Goal: Task Accomplishment & Management: Use online tool/utility

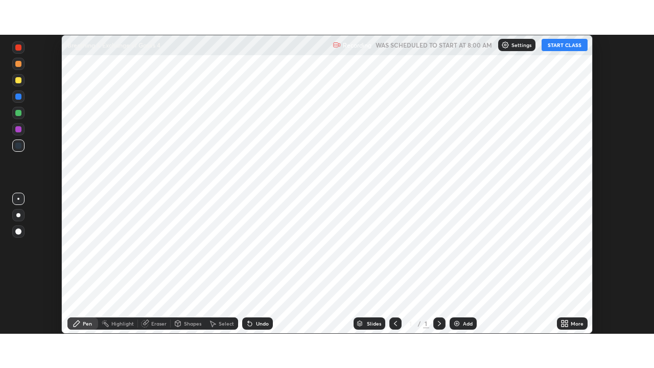
scroll to position [299, 654]
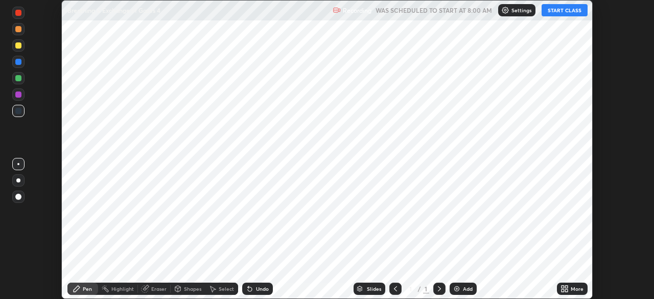
click at [575, 12] on button "START CLASS" at bounding box center [565, 10] width 46 height 12
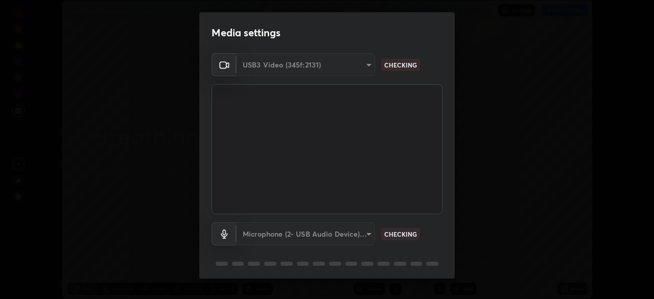
click at [564, 288] on div "Media settings USB3 Video (345f:2131) 315d82bf371fb0a87bb59d0a0fdc734a431829bb1…" at bounding box center [327, 149] width 654 height 299
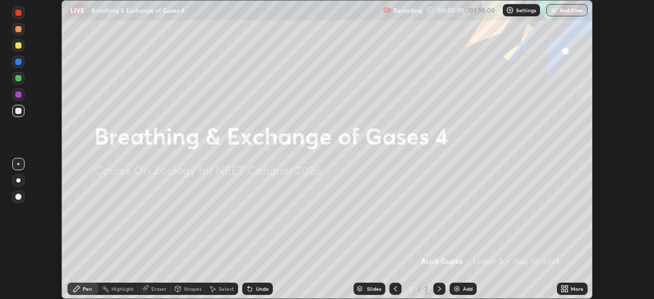
click at [249, 287] on icon at bounding box center [250, 289] width 4 height 4
click at [562, 286] on icon at bounding box center [563, 287] width 3 height 3
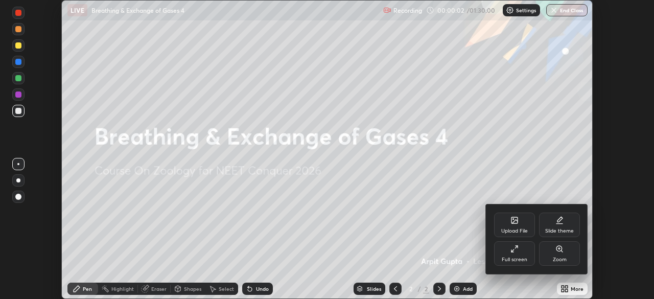
click at [519, 259] on div "Full screen" at bounding box center [515, 259] width 26 height 5
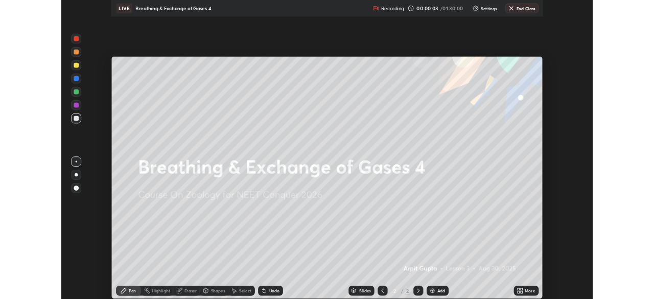
scroll to position [368, 654]
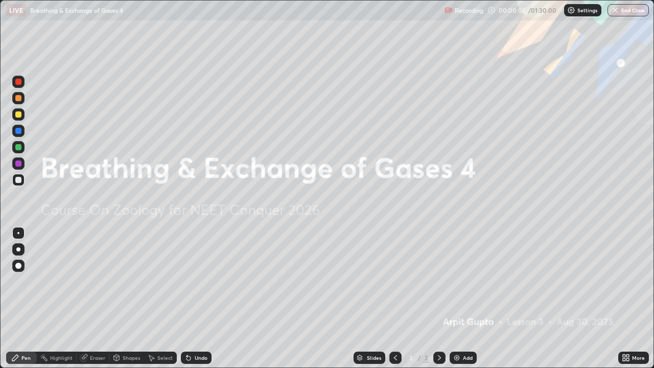
click at [623, 299] on icon at bounding box center [624, 356] width 3 height 3
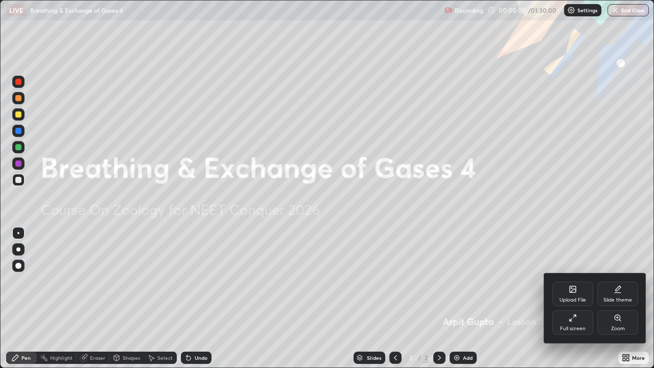
click at [566, 297] on div "Upload File" at bounding box center [573, 294] width 41 height 25
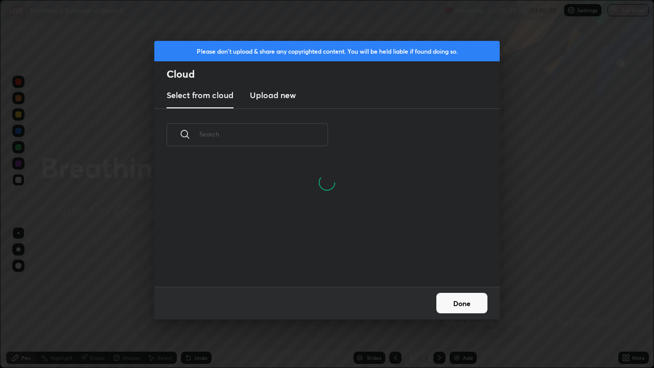
click at [280, 94] on h3 "Upload new" at bounding box center [273, 95] width 46 height 12
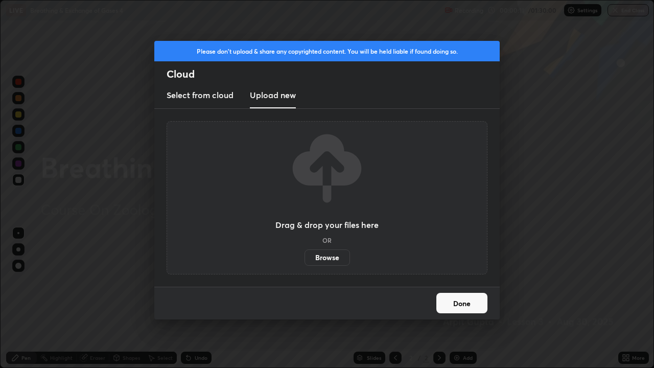
click at [325, 256] on label "Browse" at bounding box center [328, 257] width 46 height 16
click at [305, 256] on input "Browse" at bounding box center [305, 257] width 0 height 16
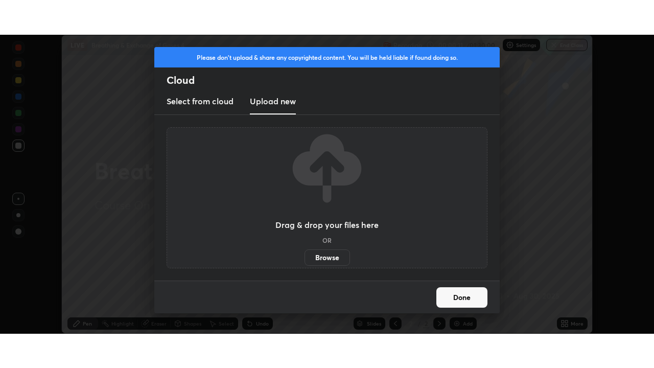
scroll to position [50826, 50471]
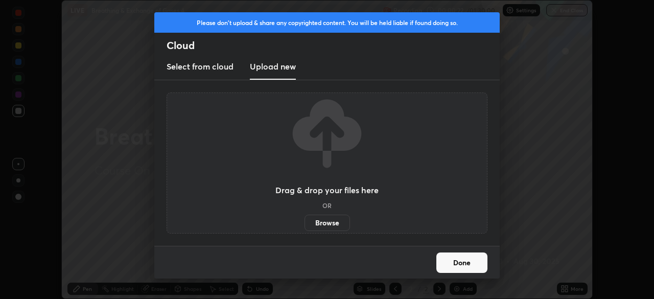
click at [460, 262] on button "Done" at bounding box center [462, 263] width 51 height 20
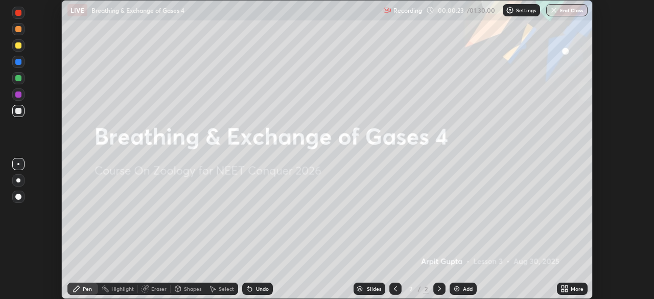
click at [570, 288] on div "More" at bounding box center [572, 289] width 31 height 12
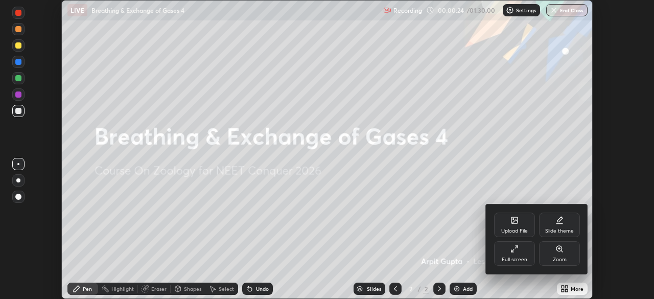
click at [518, 256] on div "Full screen" at bounding box center [514, 253] width 41 height 25
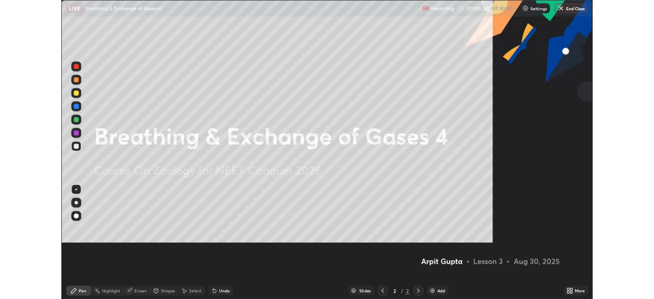
scroll to position [368, 654]
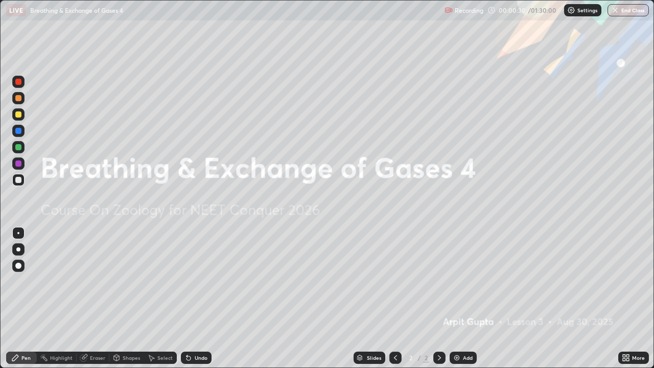
click at [20, 117] on div at bounding box center [18, 114] width 6 height 6
click at [17, 249] on div at bounding box center [18, 249] width 4 height 4
click at [439, 299] on icon at bounding box center [439, 357] width 3 height 5
click at [457, 299] on img at bounding box center [457, 358] width 8 height 8
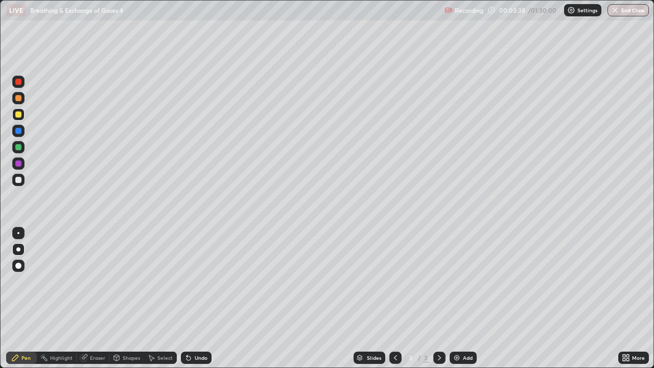
click at [395, 299] on icon at bounding box center [396, 358] width 8 height 8
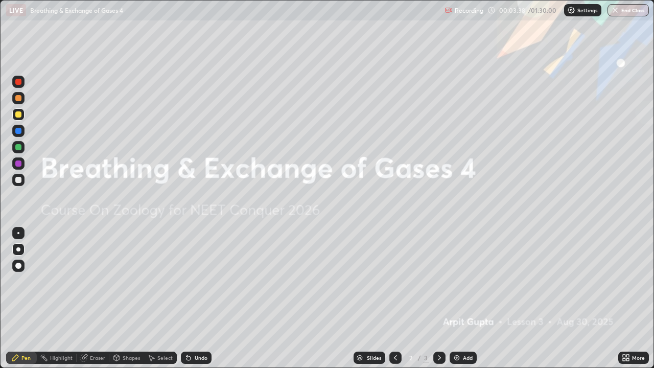
click at [624, 299] on icon at bounding box center [624, 356] width 3 height 3
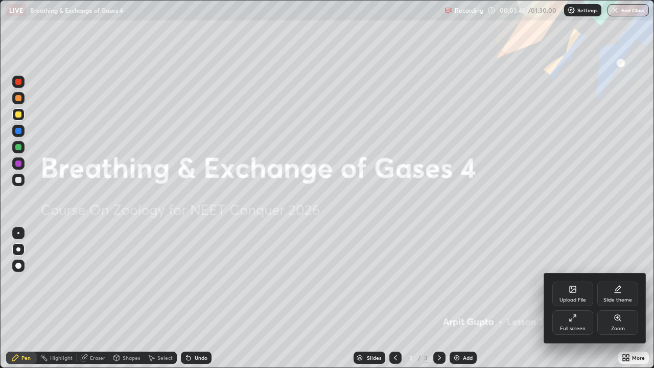
click at [619, 290] on icon at bounding box center [618, 289] width 8 height 8
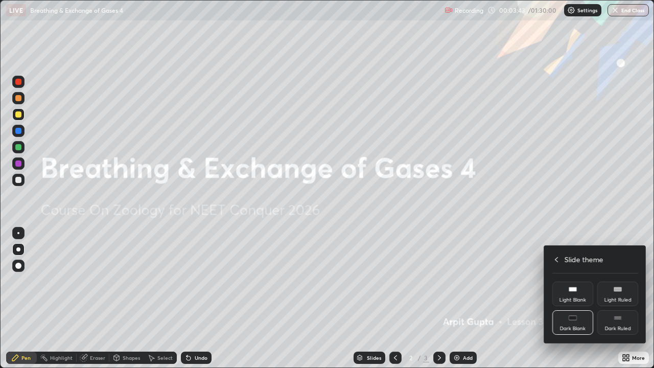
click at [577, 299] on rect at bounding box center [573, 318] width 8 height 4
click at [572, 299] on rect at bounding box center [573, 318] width 8 height 4
click at [572, 299] on div "Dark Blank" at bounding box center [573, 322] width 41 height 25
click at [527, 299] on div at bounding box center [327, 184] width 654 height 368
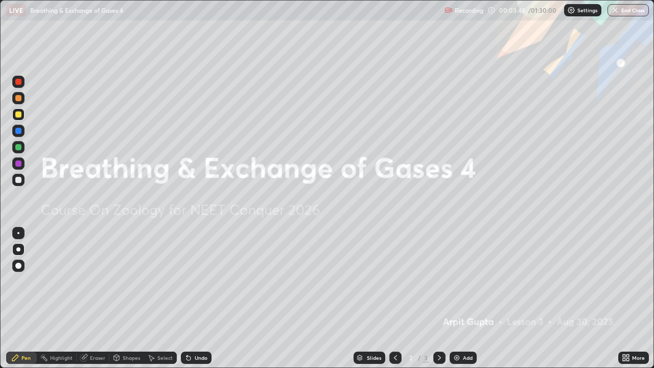
click at [439, 299] on icon at bounding box center [440, 358] width 8 height 8
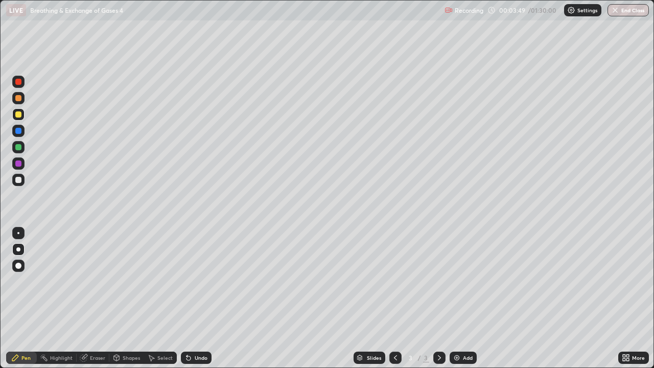
click at [439, 299] on icon at bounding box center [440, 358] width 8 height 8
click at [395, 299] on icon at bounding box center [396, 358] width 8 height 8
click at [394, 299] on icon at bounding box center [395, 357] width 3 height 5
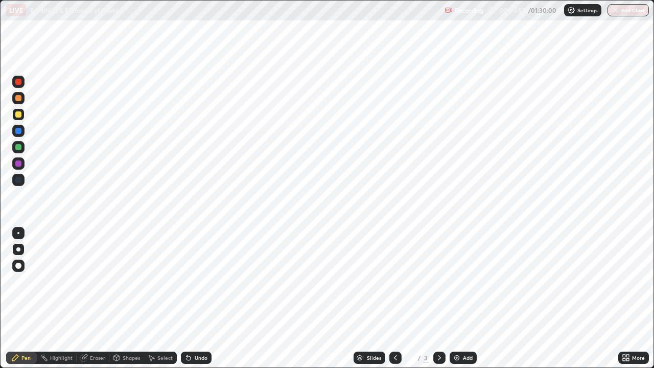
click at [438, 299] on icon at bounding box center [439, 357] width 3 height 5
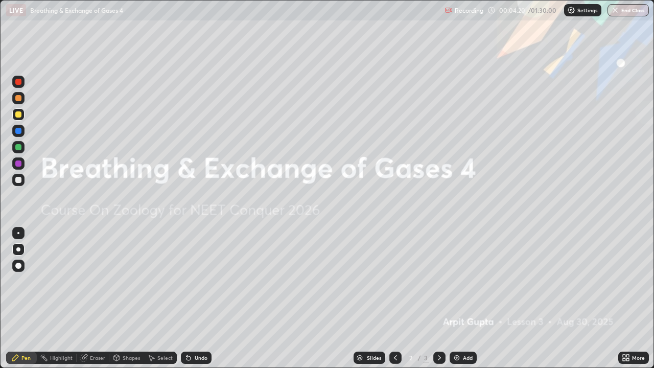
click at [629, 299] on icon at bounding box center [626, 358] width 8 height 8
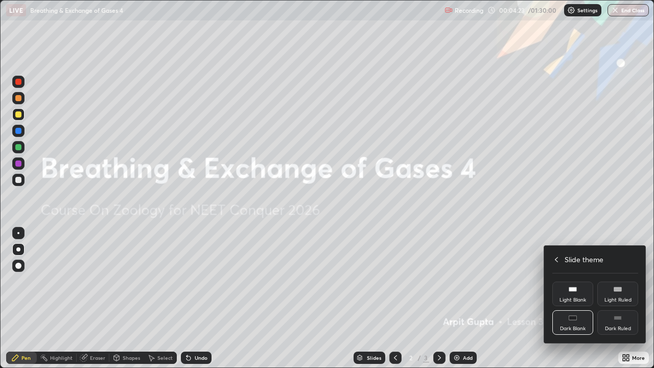
click at [557, 258] on icon at bounding box center [557, 260] width 8 height 8
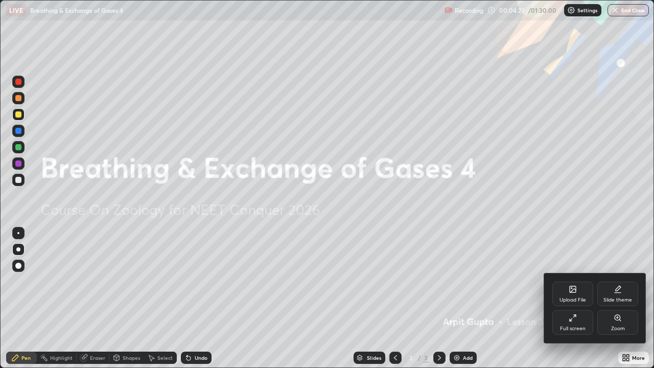
click at [567, 299] on div "Full screen" at bounding box center [573, 328] width 26 height 5
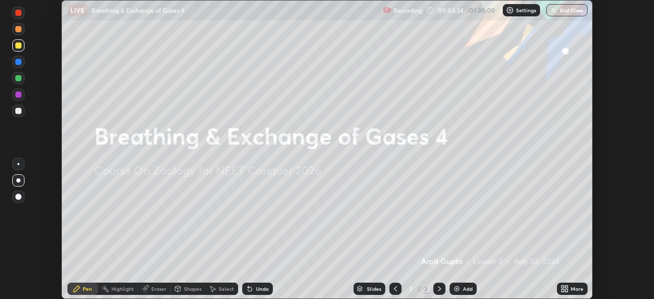
scroll to position [50826, 50471]
click at [567, 290] on icon at bounding box center [566, 290] width 3 height 3
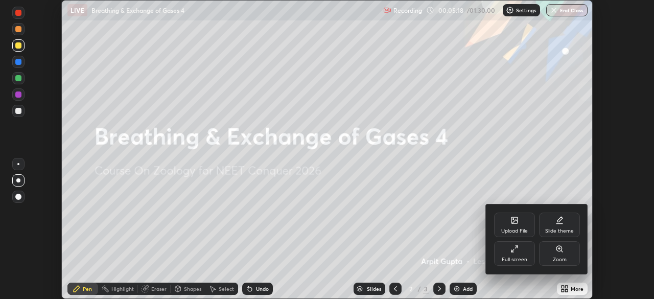
click at [514, 223] on icon at bounding box center [515, 220] width 6 height 6
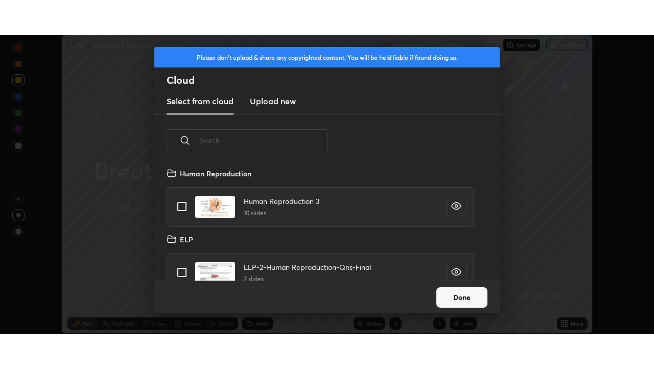
scroll to position [113, 328]
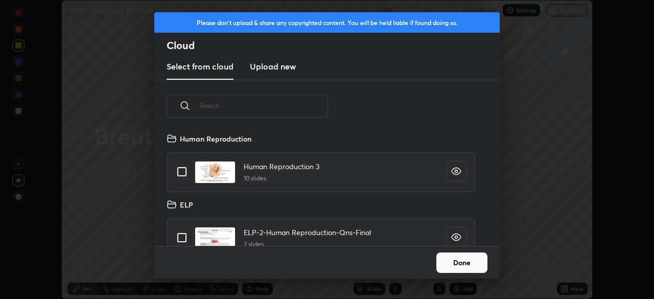
click at [278, 69] on h3 "Upload new" at bounding box center [273, 66] width 46 height 12
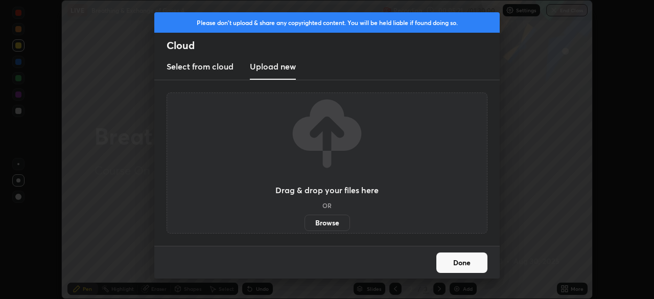
click at [324, 225] on label "Browse" at bounding box center [328, 223] width 46 height 16
click at [305, 225] on input "Browse" at bounding box center [305, 223] width 0 height 16
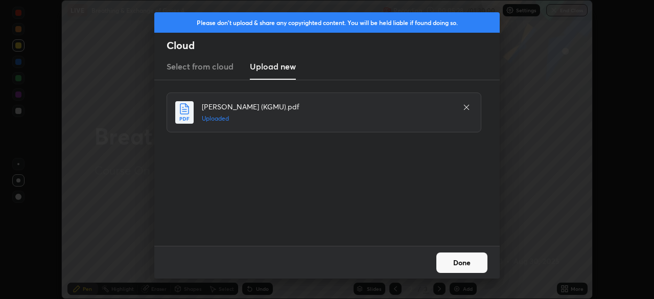
click at [461, 267] on button "Done" at bounding box center [462, 263] width 51 height 20
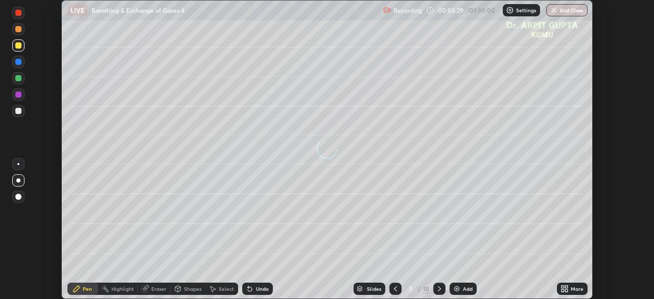
click at [565, 289] on icon at bounding box center [566, 290] width 3 height 3
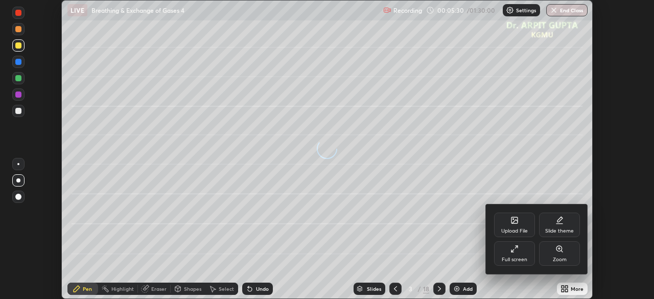
click at [520, 256] on div "Full screen" at bounding box center [514, 253] width 41 height 25
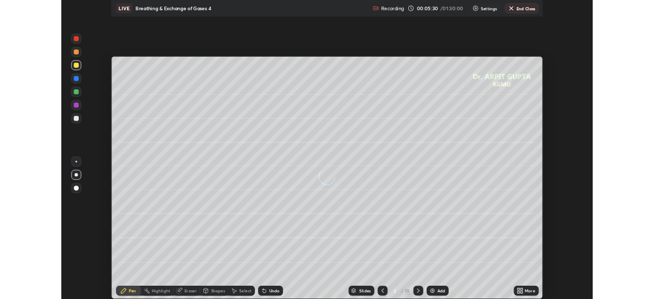
scroll to position [368, 654]
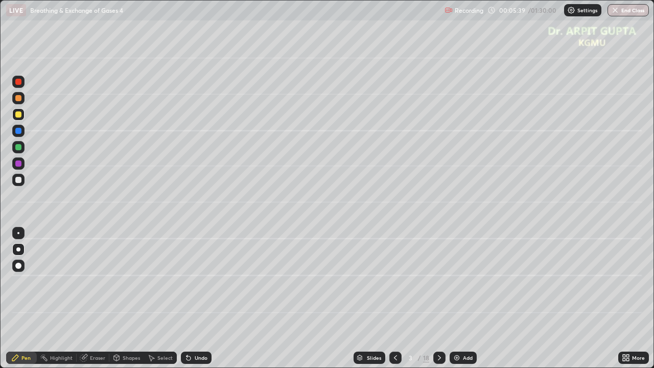
click at [20, 149] on div at bounding box center [18, 147] width 6 height 6
click at [187, 299] on icon at bounding box center [187, 355] width 1 height 1
click at [18, 133] on div at bounding box center [18, 131] width 6 height 6
click at [20, 180] on div at bounding box center [18, 180] width 6 height 6
click at [18, 148] on div at bounding box center [18, 147] width 6 height 6
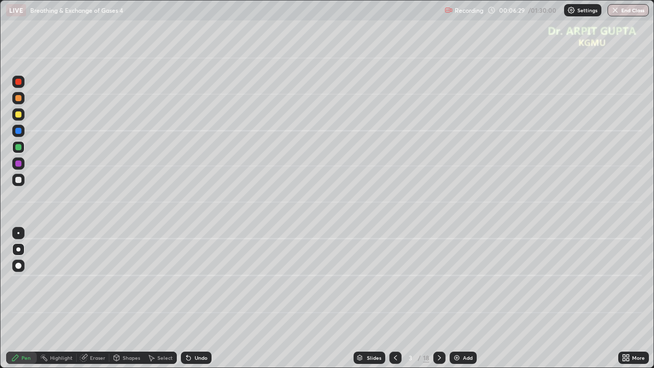
click at [200, 299] on div "Undo" at bounding box center [194, 358] width 35 height 20
click at [19, 179] on div at bounding box center [18, 180] width 6 height 6
click at [16, 185] on div at bounding box center [18, 180] width 12 height 12
click at [17, 117] on div at bounding box center [18, 114] width 6 height 6
click at [187, 299] on icon at bounding box center [187, 355] width 1 height 1
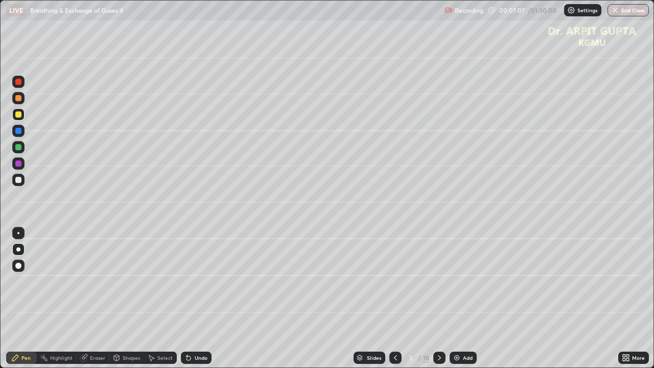
click at [19, 100] on div at bounding box center [18, 98] width 6 height 6
click at [185, 299] on icon at bounding box center [189, 358] width 8 height 8
click at [20, 181] on div at bounding box center [18, 180] width 6 height 6
click at [187, 299] on icon at bounding box center [187, 355] width 1 height 1
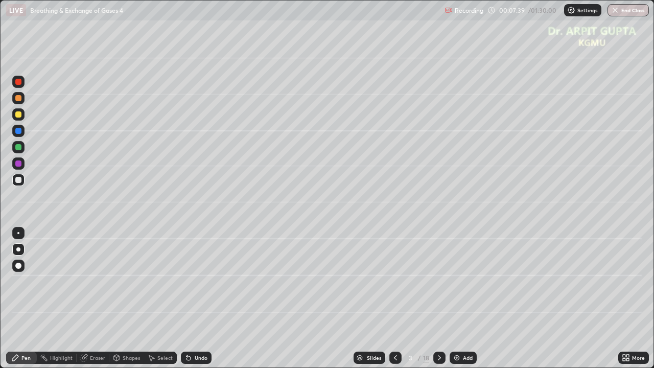
click at [187, 299] on icon at bounding box center [189, 358] width 4 height 4
click at [188, 299] on icon at bounding box center [189, 358] width 4 height 4
click at [18, 118] on div at bounding box center [18, 114] width 12 height 12
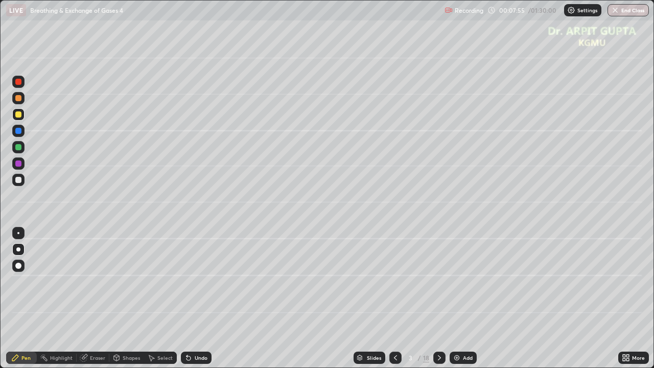
click at [192, 299] on div "Undo" at bounding box center [196, 358] width 31 height 12
click at [197, 299] on div "Undo" at bounding box center [196, 358] width 31 height 12
click at [19, 98] on div at bounding box center [18, 98] width 6 height 6
click at [193, 299] on div "Undo" at bounding box center [196, 358] width 31 height 12
click at [191, 299] on icon at bounding box center [189, 358] width 8 height 8
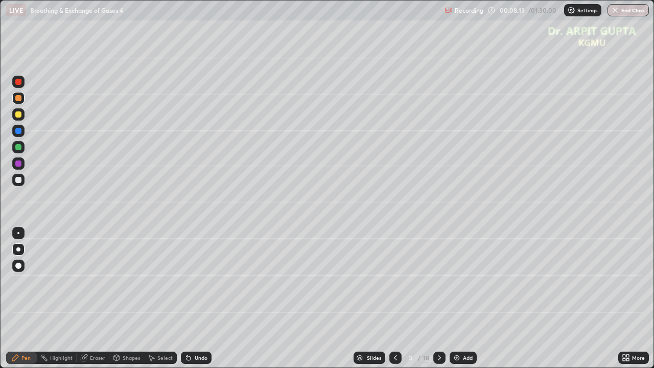
click at [193, 299] on div "Undo" at bounding box center [196, 358] width 31 height 12
click at [18, 116] on div at bounding box center [18, 114] width 6 height 6
click at [17, 180] on div at bounding box center [18, 180] width 6 height 6
click at [19, 164] on div at bounding box center [18, 164] width 6 height 6
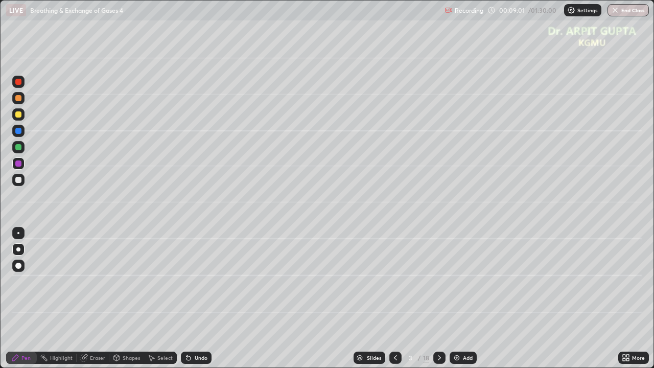
click at [189, 299] on icon at bounding box center [189, 358] width 8 height 8
click at [191, 299] on div "Undo" at bounding box center [196, 358] width 31 height 12
click at [192, 299] on div "Undo" at bounding box center [196, 358] width 31 height 12
click at [195, 299] on div "Undo" at bounding box center [201, 357] width 13 height 5
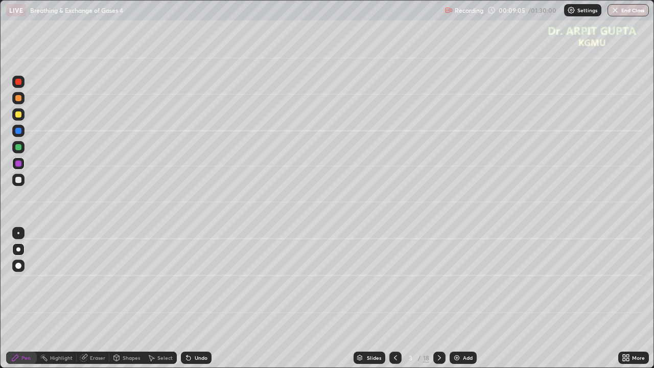
click at [192, 299] on div "Undo" at bounding box center [196, 358] width 31 height 12
click at [187, 299] on icon at bounding box center [189, 358] width 4 height 4
click at [188, 299] on icon at bounding box center [189, 358] width 4 height 4
click at [189, 299] on icon at bounding box center [189, 358] width 8 height 8
click at [186, 299] on icon at bounding box center [189, 358] width 8 height 8
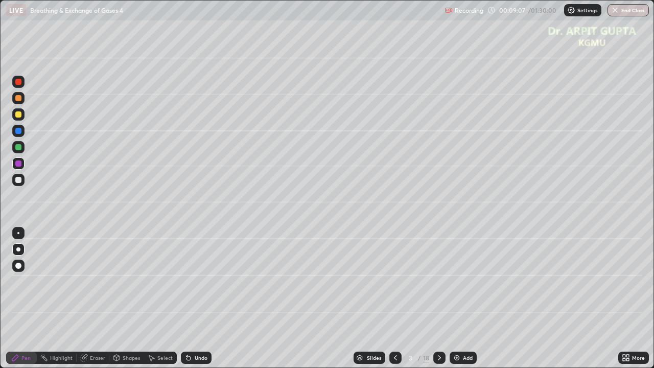
click at [185, 299] on icon at bounding box center [189, 358] width 8 height 8
click at [189, 299] on icon at bounding box center [189, 358] width 8 height 8
click at [187, 299] on icon at bounding box center [189, 358] width 4 height 4
click at [189, 299] on icon at bounding box center [189, 358] width 4 height 4
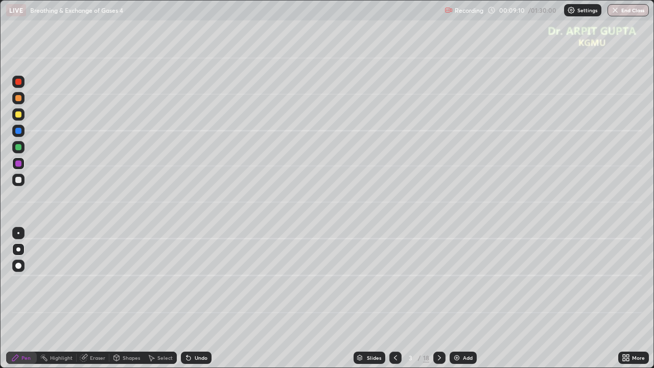
click at [17, 85] on div at bounding box center [18, 82] width 12 height 12
click at [168, 299] on div "Select" at bounding box center [160, 358] width 33 height 12
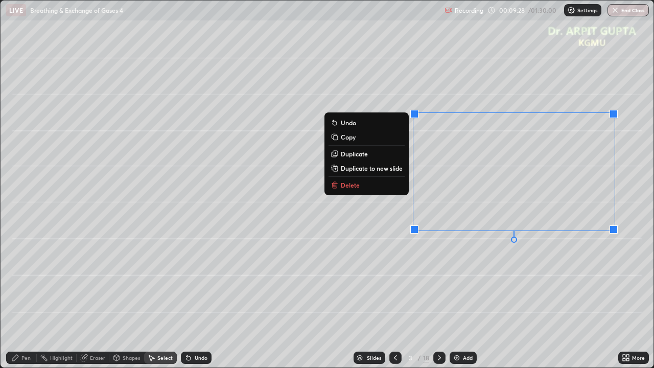
click at [328, 299] on div "0 ° Undo Copy Duplicate Duplicate to new slide Delete" at bounding box center [327, 184] width 653 height 367
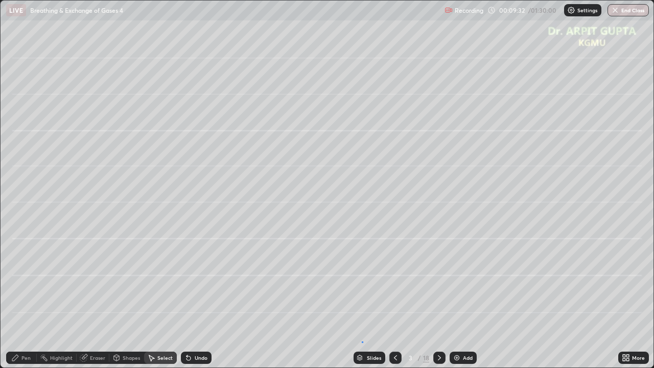
click at [362, 299] on div "0 ° Undo Copy Duplicate Duplicate to new slide Delete" at bounding box center [327, 184] width 653 height 367
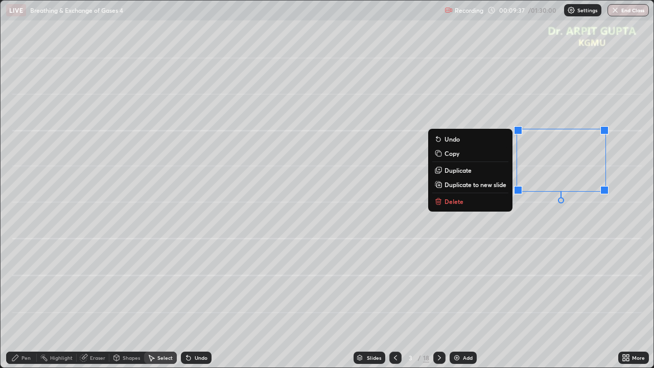
click at [251, 299] on div "Slides 3 / 18 Add" at bounding box center [415, 358] width 407 height 20
click at [100, 299] on div "Eraser" at bounding box center [97, 357] width 15 height 5
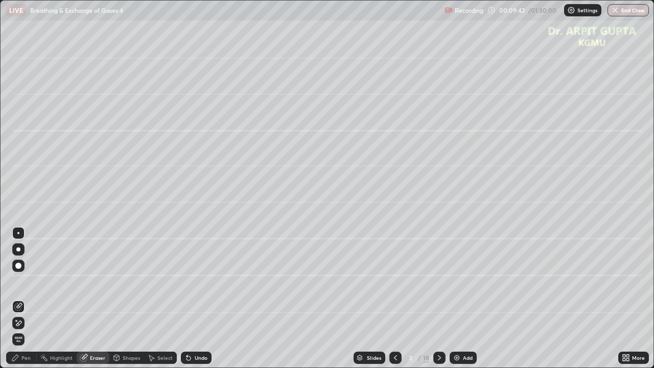
click at [26, 299] on div "Pen" at bounding box center [25, 357] width 9 height 5
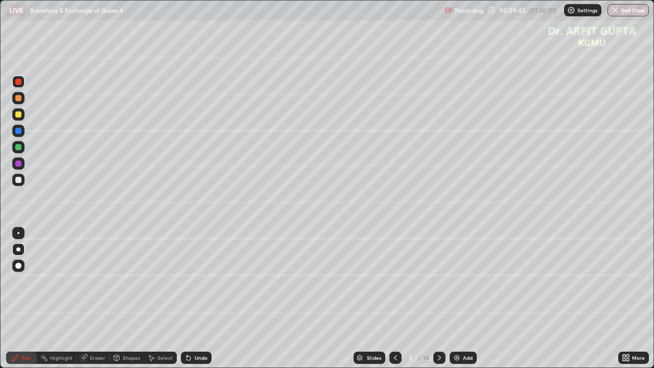
click at [24, 181] on div at bounding box center [18, 180] width 12 height 12
click at [18, 81] on div at bounding box center [18, 82] width 6 height 6
click at [201, 299] on div "Undo" at bounding box center [201, 357] width 13 height 5
click at [14, 162] on div at bounding box center [18, 163] width 12 height 12
click at [19, 148] on div at bounding box center [18, 147] width 6 height 6
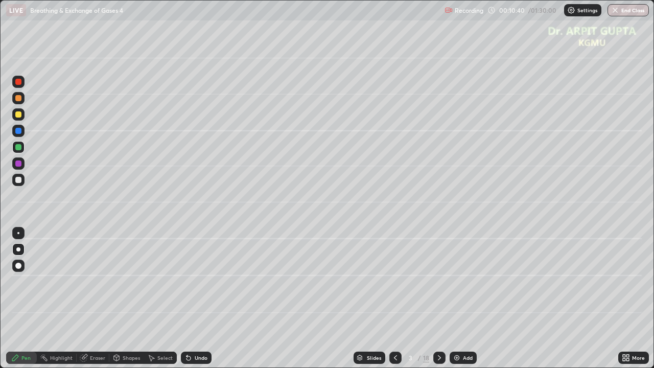
click at [17, 132] on div at bounding box center [18, 131] width 6 height 6
click at [20, 103] on div at bounding box center [18, 98] width 12 height 12
click at [24, 116] on div at bounding box center [18, 114] width 12 height 12
click at [17, 148] on div at bounding box center [18, 147] width 6 height 6
click at [22, 183] on div at bounding box center [18, 180] width 12 height 12
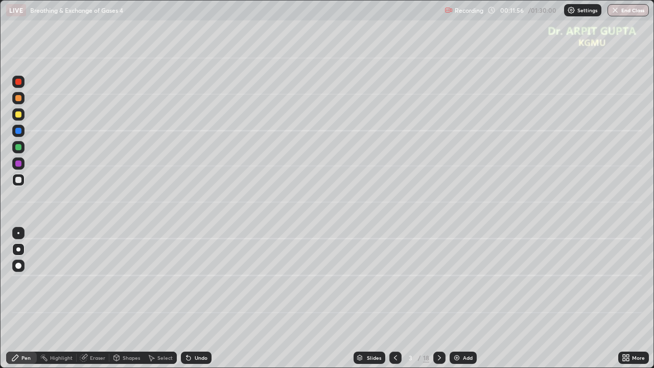
click at [18, 262] on div at bounding box center [18, 266] width 12 height 12
click at [18, 150] on div at bounding box center [18, 147] width 12 height 12
click at [17, 247] on div at bounding box center [18, 249] width 4 height 4
click at [19, 266] on div at bounding box center [18, 266] width 6 height 6
click at [17, 178] on div at bounding box center [18, 180] width 6 height 6
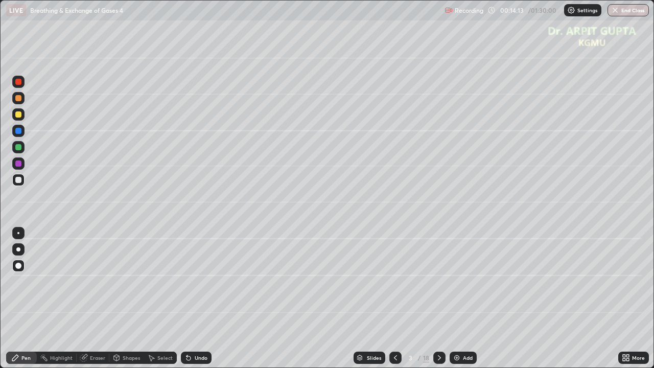
click at [24, 248] on div at bounding box center [18, 249] width 12 height 12
click at [22, 148] on div at bounding box center [18, 147] width 12 height 12
click at [437, 299] on icon at bounding box center [440, 358] width 8 height 8
click at [18, 184] on div at bounding box center [18, 180] width 12 height 12
click at [20, 113] on div at bounding box center [18, 114] width 6 height 6
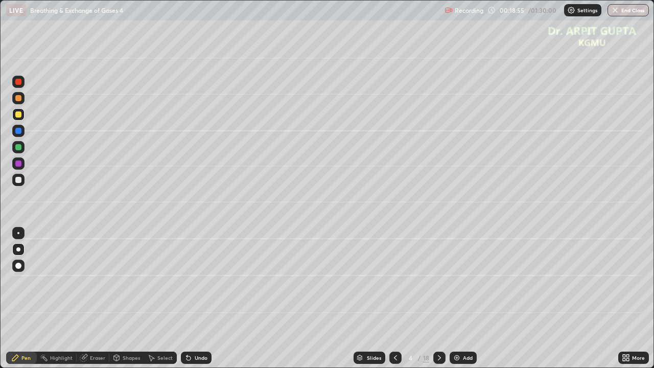
click at [19, 245] on div at bounding box center [18, 249] width 12 height 12
click at [620, 299] on div "More" at bounding box center [634, 358] width 31 height 12
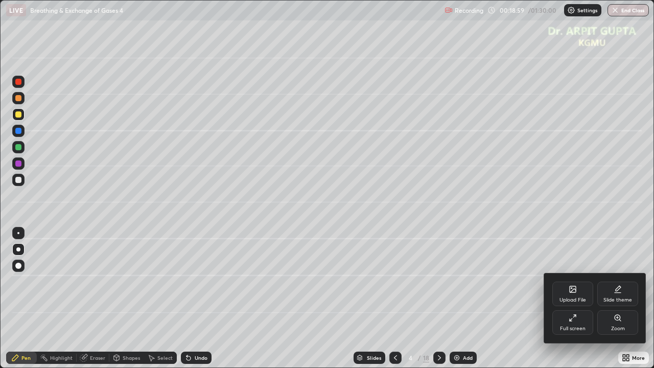
click at [566, 299] on div "Full screen" at bounding box center [573, 328] width 26 height 5
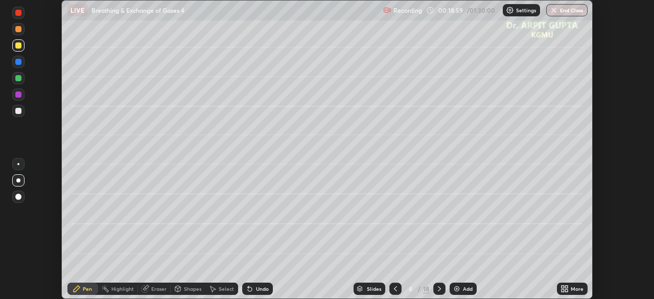
scroll to position [50826, 50471]
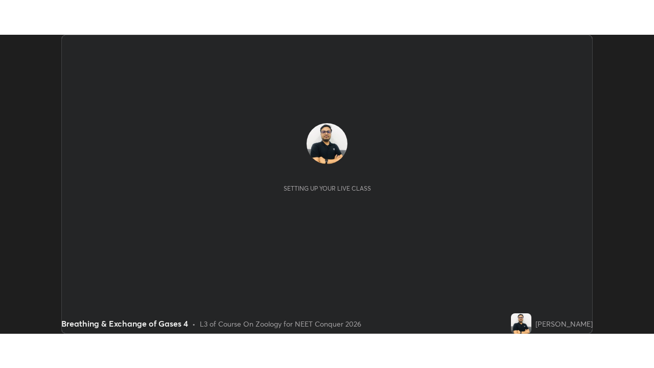
scroll to position [299, 654]
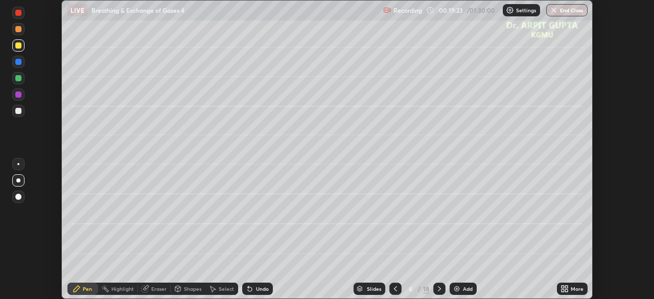
click at [561, 288] on icon at bounding box center [565, 289] width 8 height 8
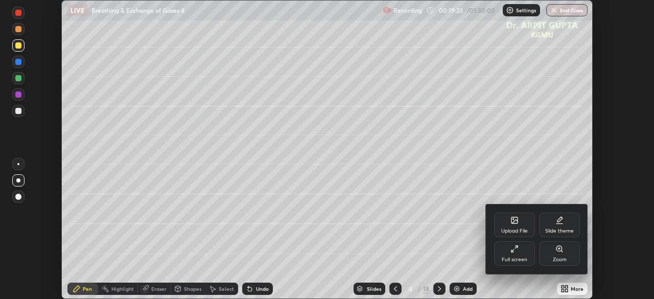
click at [511, 251] on icon at bounding box center [515, 249] width 8 height 8
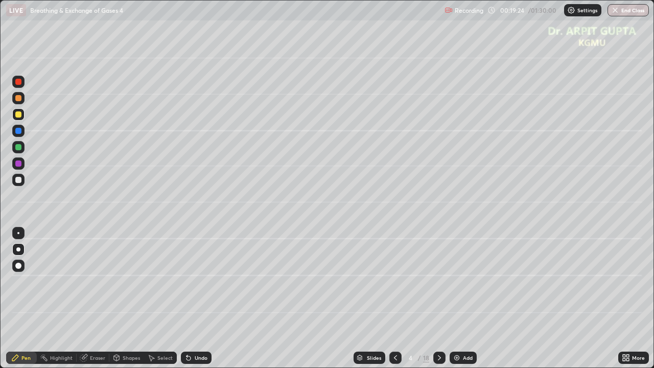
scroll to position [368, 654]
click at [19, 148] on div at bounding box center [18, 147] width 6 height 6
click at [200, 299] on div "Undo" at bounding box center [201, 357] width 13 height 5
click at [20, 112] on div at bounding box center [18, 114] width 6 height 6
click at [17, 145] on div at bounding box center [18, 147] width 6 height 6
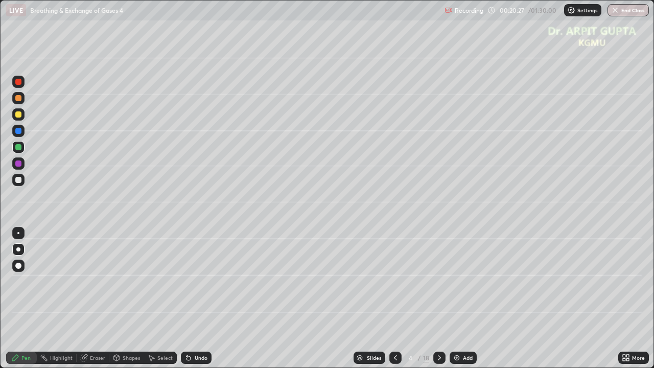
click at [392, 299] on icon at bounding box center [396, 358] width 8 height 8
click at [439, 299] on icon at bounding box center [440, 358] width 8 height 8
click at [390, 299] on div at bounding box center [396, 358] width 12 height 12
click at [439, 299] on icon at bounding box center [440, 358] width 8 height 8
click at [394, 299] on icon at bounding box center [396, 358] width 8 height 8
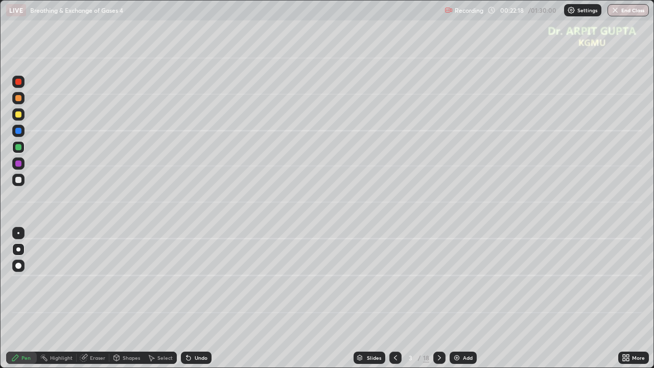
click at [439, 299] on icon at bounding box center [440, 358] width 8 height 8
click at [190, 299] on icon at bounding box center [189, 358] width 8 height 8
click at [196, 299] on div "Undo" at bounding box center [201, 357] width 13 height 5
click at [195, 299] on div "Undo" at bounding box center [201, 357] width 13 height 5
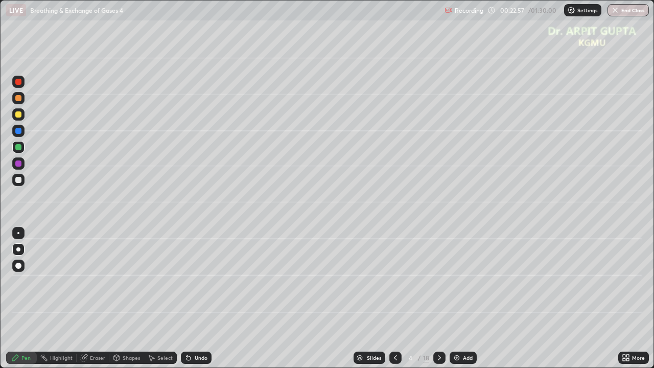
click at [194, 299] on div "Undo" at bounding box center [196, 358] width 31 height 12
click at [187, 299] on icon at bounding box center [189, 358] width 4 height 4
click at [191, 299] on icon at bounding box center [189, 358] width 8 height 8
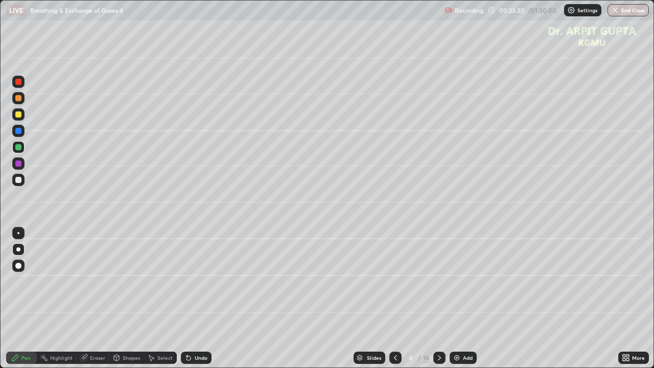
click at [196, 299] on div "Undo" at bounding box center [201, 357] width 13 height 5
click at [188, 299] on icon at bounding box center [189, 358] width 4 height 4
click at [18, 116] on div at bounding box center [18, 114] width 6 height 6
click at [18, 100] on div at bounding box center [18, 98] width 6 height 6
click at [17, 267] on div at bounding box center [18, 266] width 6 height 6
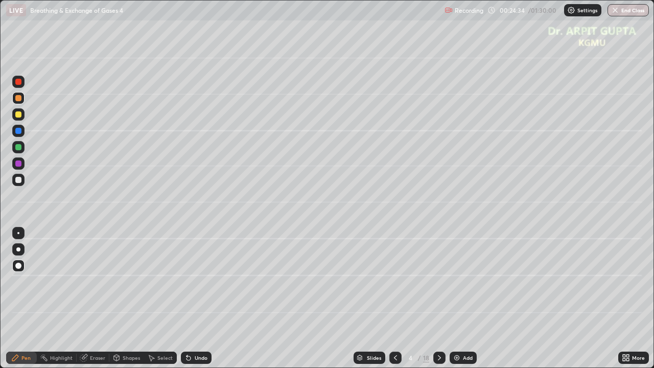
click at [442, 299] on icon at bounding box center [440, 358] width 8 height 8
click at [18, 182] on div at bounding box center [18, 180] width 6 height 6
click at [187, 299] on icon at bounding box center [187, 355] width 1 height 1
click at [19, 249] on div at bounding box center [18, 249] width 4 height 4
click at [201, 299] on div "Undo" at bounding box center [201, 357] width 13 height 5
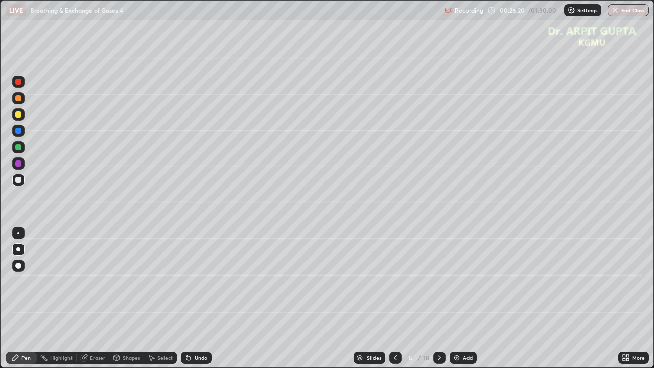
click at [199, 299] on div "Undo" at bounding box center [201, 357] width 13 height 5
click at [187, 299] on icon at bounding box center [189, 358] width 4 height 4
click at [19, 115] on div at bounding box center [18, 114] width 6 height 6
click at [395, 299] on icon at bounding box center [396, 358] width 8 height 8
click at [436, 299] on icon at bounding box center [440, 358] width 8 height 8
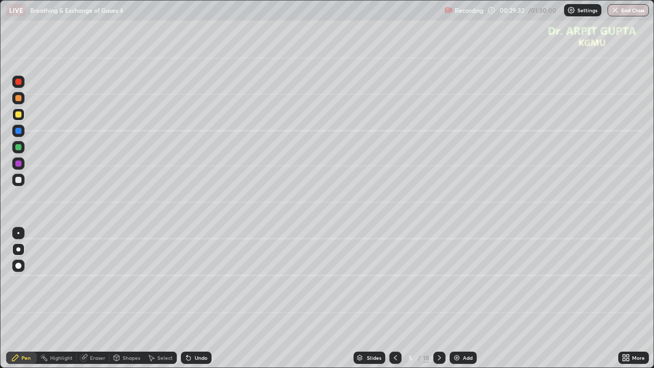
click at [104, 299] on div "Eraser" at bounding box center [97, 357] width 15 height 5
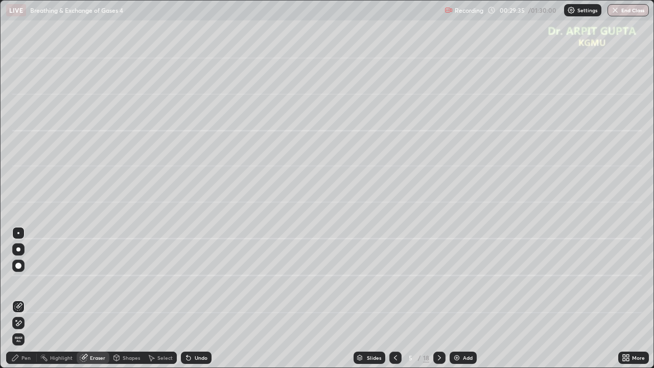
click at [97, 299] on div "Eraser" at bounding box center [97, 357] width 15 height 5
click at [31, 299] on div "Pen" at bounding box center [21, 358] width 31 height 12
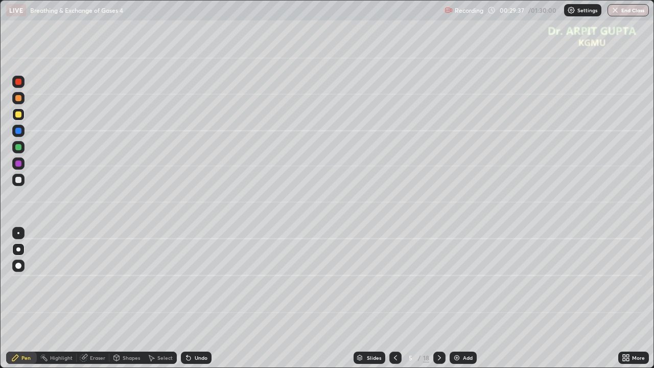
click at [23, 264] on div at bounding box center [18, 266] width 12 height 12
click at [93, 299] on div "Eraser" at bounding box center [97, 357] width 15 height 5
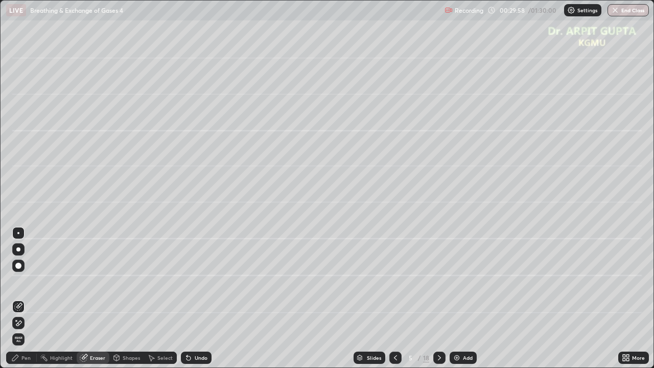
click at [22, 299] on div "Pen" at bounding box center [25, 357] width 9 height 5
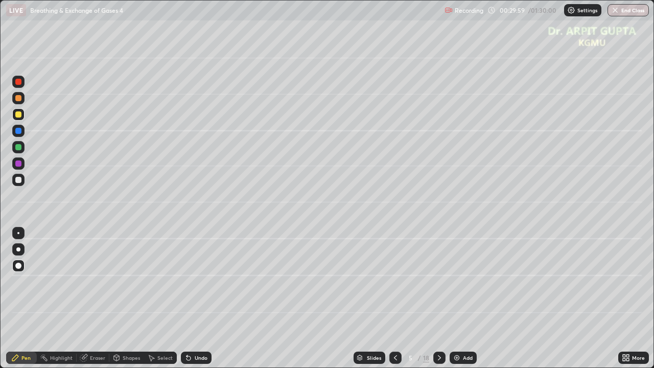
click at [20, 252] on div at bounding box center [18, 249] width 12 height 12
click at [439, 299] on icon at bounding box center [440, 358] width 8 height 8
click at [20, 265] on div at bounding box center [18, 266] width 6 height 6
click at [18, 99] on div at bounding box center [18, 98] width 6 height 6
click at [18, 251] on div at bounding box center [18, 249] width 4 height 4
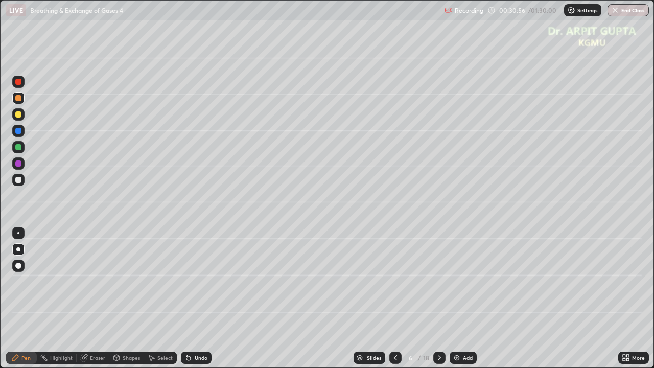
click at [18, 249] on div at bounding box center [18, 249] width 4 height 4
click at [23, 112] on div at bounding box center [18, 114] width 12 height 12
click at [187, 299] on icon at bounding box center [187, 355] width 1 height 1
click at [21, 148] on div at bounding box center [18, 147] width 6 height 6
click at [193, 299] on div "Undo" at bounding box center [196, 358] width 31 height 12
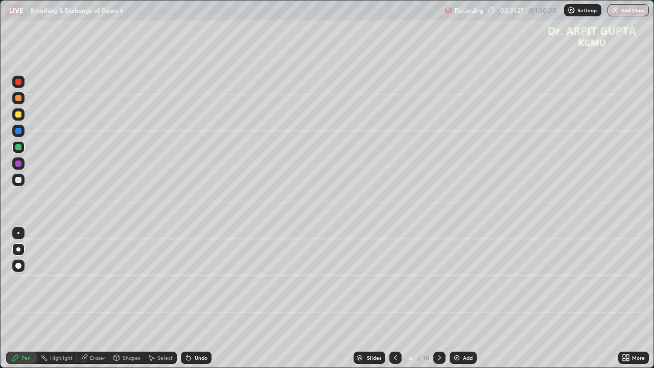
click at [103, 299] on div "Eraser" at bounding box center [97, 357] width 15 height 5
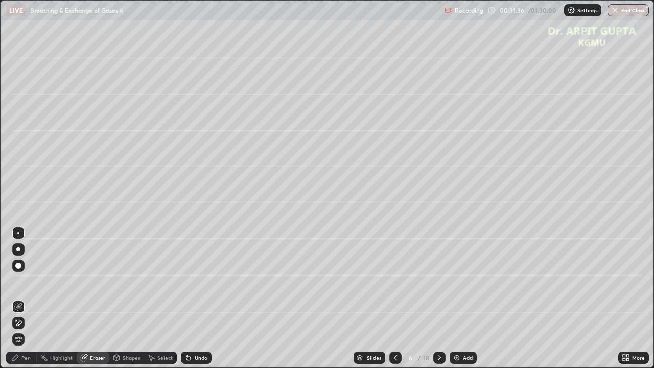
click at [21, 299] on div "Pen" at bounding box center [21, 358] width 31 height 12
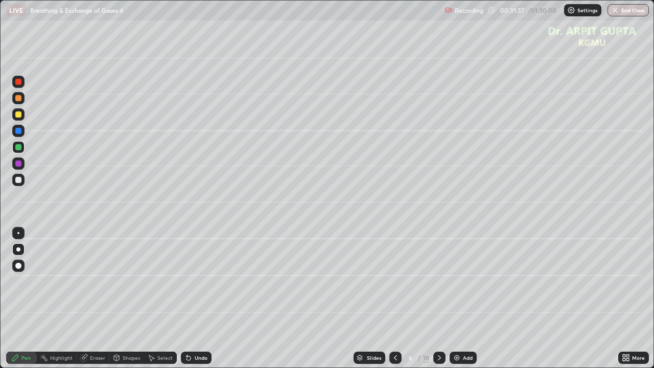
click at [19, 236] on div at bounding box center [18, 233] width 12 height 12
click at [18, 252] on div at bounding box center [18, 249] width 12 height 12
click at [17, 182] on div at bounding box center [18, 180] width 6 height 6
click at [19, 99] on div at bounding box center [18, 98] width 6 height 6
click at [18, 233] on div at bounding box center [18, 233] width 2 height 2
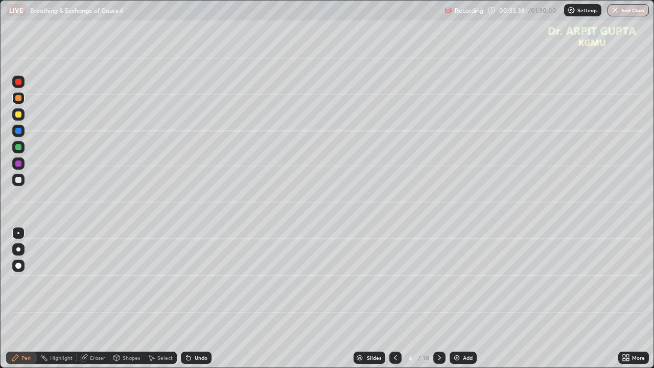
click at [20, 251] on div at bounding box center [18, 249] width 12 height 12
click at [20, 262] on div at bounding box center [18, 266] width 12 height 12
click at [187, 299] on icon at bounding box center [189, 358] width 4 height 4
click at [18, 164] on div at bounding box center [18, 164] width 6 height 6
click at [187, 299] on icon at bounding box center [187, 355] width 1 height 1
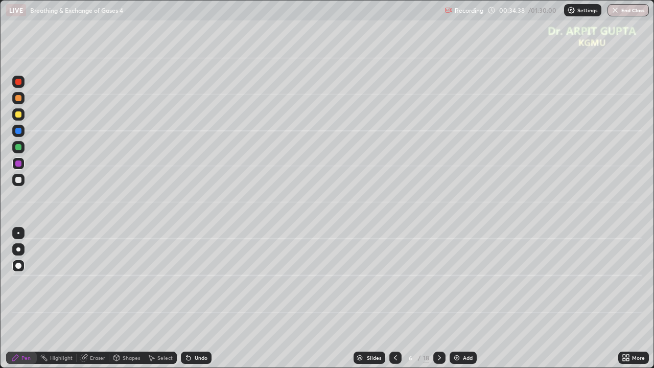
click at [188, 299] on div "Undo" at bounding box center [196, 358] width 31 height 12
click at [17, 132] on div at bounding box center [18, 131] width 6 height 6
click at [20, 251] on div at bounding box center [18, 249] width 12 height 12
click at [208, 299] on div "Undo" at bounding box center [194, 358] width 35 height 20
click at [187, 299] on icon at bounding box center [187, 355] width 1 height 1
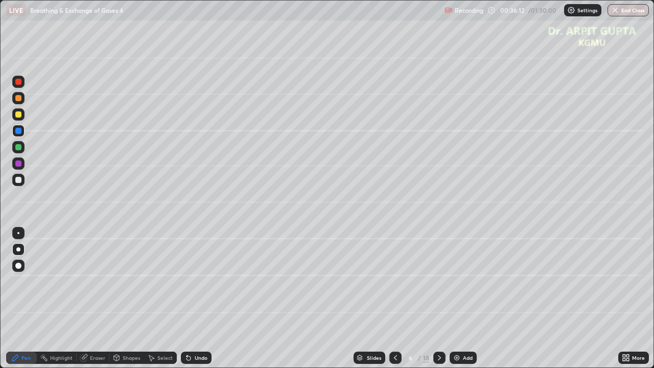
click at [201, 299] on div "Undo" at bounding box center [196, 358] width 31 height 12
click at [19, 83] on div at bounding box center [18, 82] width 6 height 6
click at [19, 183] on div at bounding box center [18, 180] width 12 height 12
click at [187, 299] on icon at bounding box center [189, 358] width 4 height 4
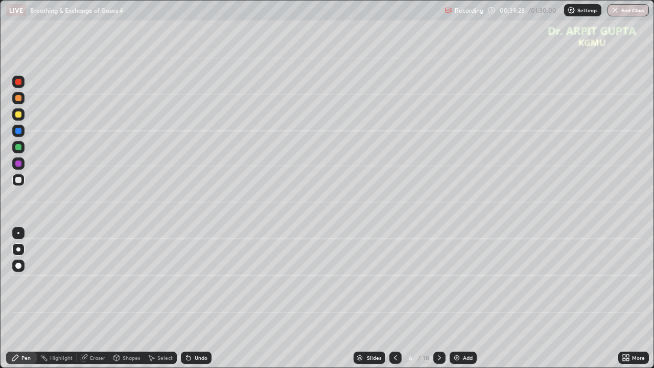
click at [187, 299] on icon at bounding box center [187, 355] width 1 height 1
click at [19, 153] on div at bounding box center [18, 147] width 12 height 12
click at [439, 299] on icon at bounding box center [440, 358] width 8 height 8
click at [20, 266] on div at bounding box center [18, 266] width 6 height 6
click at [395, 299] on icon at bounding box center [396, 358] width 8 height 8
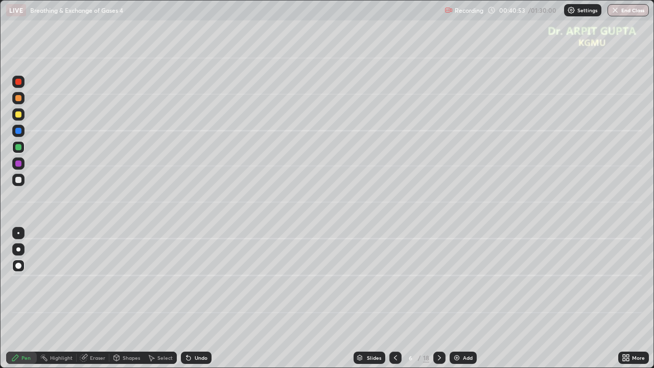
click at [434, 299] on div at bounding box center [440, 358] width 12 height 12
click at [187, 299] on icon at bounding box center [187, 355] width 1 height 1
click at [18, 180] on div at bounding box center [18, 180] width 6 height 6
click at [19, 116] on div at bounding box center [18, 114] width 6 height 6
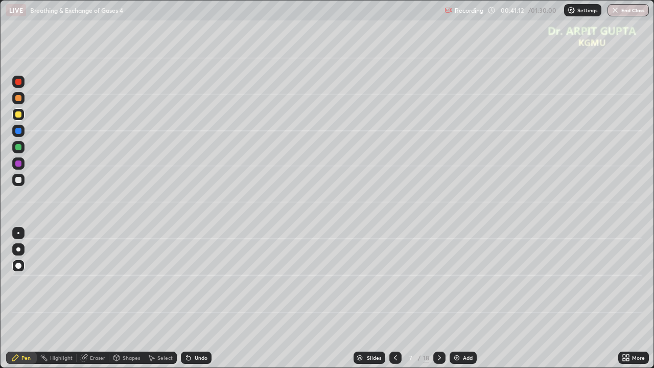
click at [17, 250] on div at bounding box center [18, 249] width 4 height 4
click at [18, 182] on div at bounding box center [18, 180] width 6 height 6
click at [181, 299] on div "Undo" at bounding box center [196, 358] width 31 height 12
click at [187, 299] on icon at bounding box center [187, 355] width 1 height 1
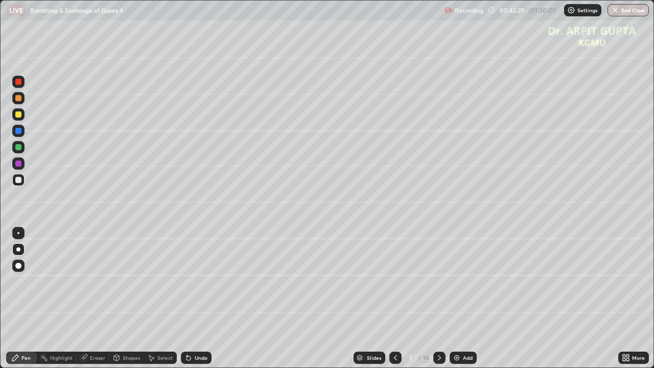
click at [187, 299] on icon at bounding box center [187, 355] width 1 height 1
click at [18, 114] on div at bounding box center [18, 114] width 6 height 6
click at [17, 266] on div at bounding box center [18, 266] width 6 height 6
click at [17, 98] on div at bounding box center [18, 98] width 6 height 6
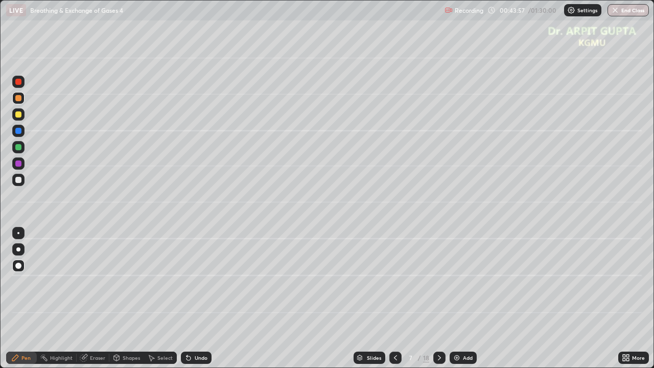
click at [438, 299] on icon at bounding box center [440, 358] width 8 height 8
click at [21, 116] on div at bounding box center [18, 114] width 6 height 6
click at [20, 253] on div at bounding box center [18, 249] width 12 height 12
click at [17, 149] on div at bounding box center [18, 147] width 6 height 6
click at [187, 299] on icon at bounding box center [189, 358] width 4 height 4
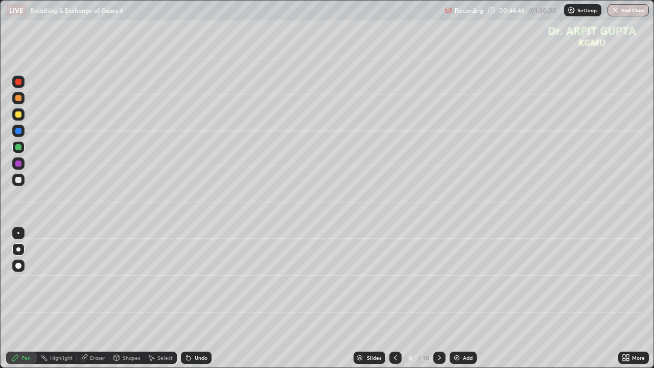
click at [189, 299] on icon at bounding box center [189, 358] width 4 height 4
click at [181, 299] on div "Undo" at bounding box center [196, 358] width 31 height 12
click at [200, 299] on div "Undo" at bounding box center [196, 358] width 31 height 12
click at [201, 299] on div "Undo" at bounding box center [196, 358] width 31 height 12
click at [202, 299] on div "Undo" at bounding box center [194, 358] width 35 height 20
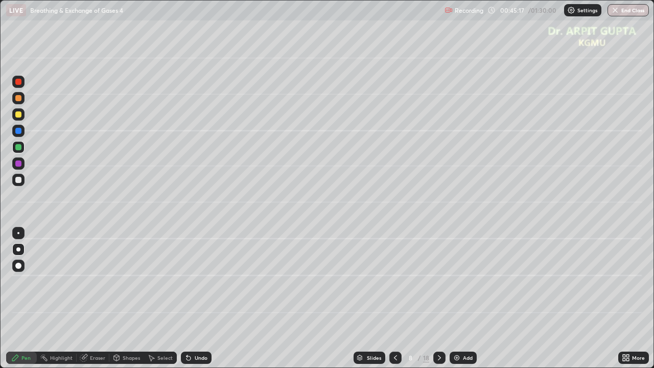
click at [200, 299] on div "Undo" at bounding box center [201, 357] width 13 height 5
click at [201, 299] on div "Undo" at bounding box center [201, 357] width 13 height 5
click at [203, 299] on div "Undo" at bounding box center [196, 358] width 31 height 12
click at [204, 299] on div "Undo" at bounding box center [196, 358] width 31 height 12
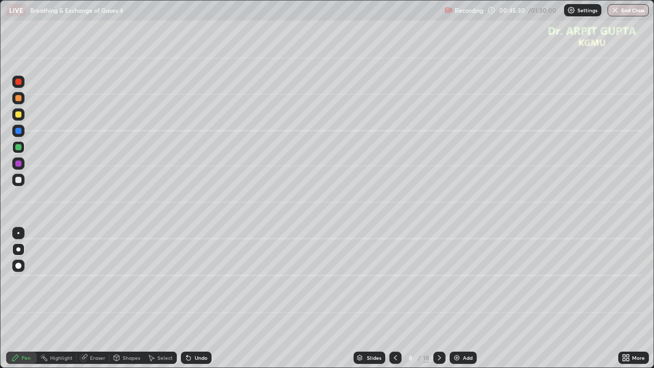
click at [19, 181] on div at bounding box center [18, 180] width 6 height 6
click at [23, 166] on div at bounding box center [18, 163] width 12 height 12
click at [441, 299] on icon at bounding box center [440, 358] width 8 height 8
click at [19, 116] on div at bounding box center [18, 114] width 6 height 6
click at [16, 266] on div at bounding box center [18, 266] width 6 height 6
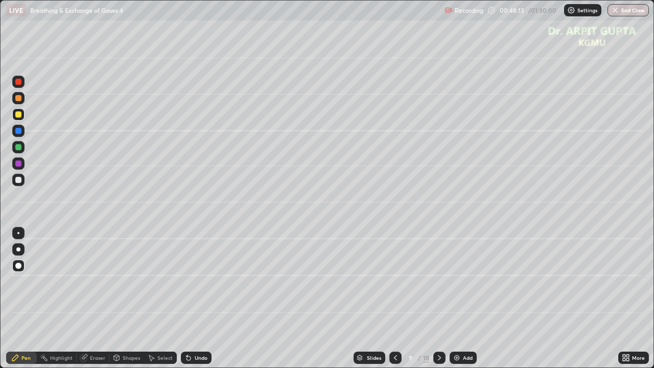
click at [17, 180] on div at bounding box center [18, 180] width 6 height 6
click at [395, 299] on icon at bounding box center [396, 358] width 8 height 8
click at [434, 299] on div at bounding box center [440, 358] width 12 height 12
click at [22, 249] on div at bounding box center [18, 249] width 12 height 12
click at [187, 299] on icon at bounding box center [187, 355] width 1 height 1
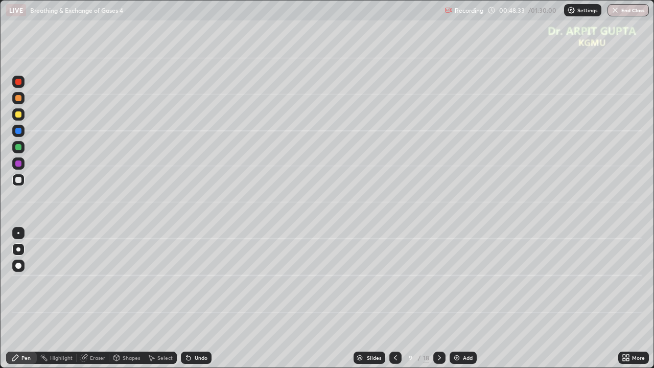
click at [181, 299] on div "Undo" at bounding box center [196, 358] width 31 height 12
click at [192, 299] on div "Undo" at bounding box center [196, 358] width 31 height 12
click at [620, 299] on div "More" at bounding box center [634, 358] width 31 height 12
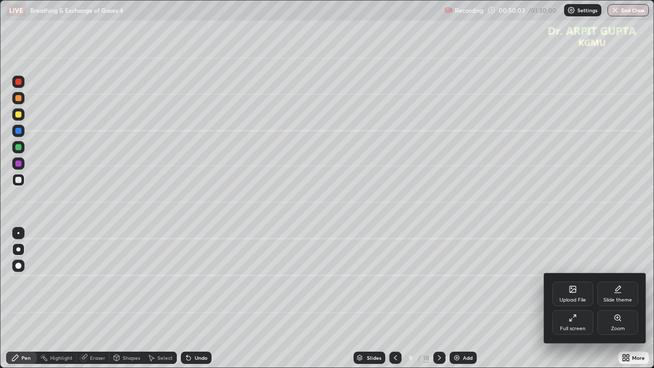
click at [615, 299] on div at bounding box center [327, 184] width 654 height 368
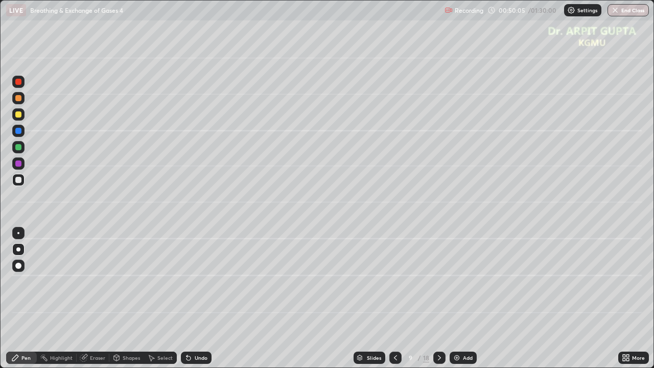
click at [20, 149] on div at bounding box center [18, 147] width 6 height 6
click at [22, 182] on div at bounding box center [18, 180] width 12 height 12
click at [187, 299] on icon at bounding box center [189, 358] width 4 height 4
click at [18, 148] on div at bounding box center [18, 147] width 6 height 6
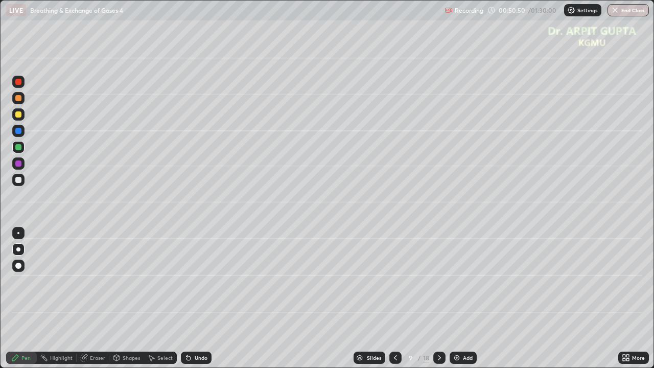
click at [187, 299] on icon at bounding box center [187, 355] width 1 height 1
click at [19, 98] on div at bounding box center [18, 98] width 6 height 6
click at [21, 146] on div at bounding box center [18, 147] width 6 height 6
click at [206, 299] on div "Undo" at bounding box center [201, 357] width 13 height 5
click at [19, 115] on div at bounding box center [18, 114] width 6 height 6
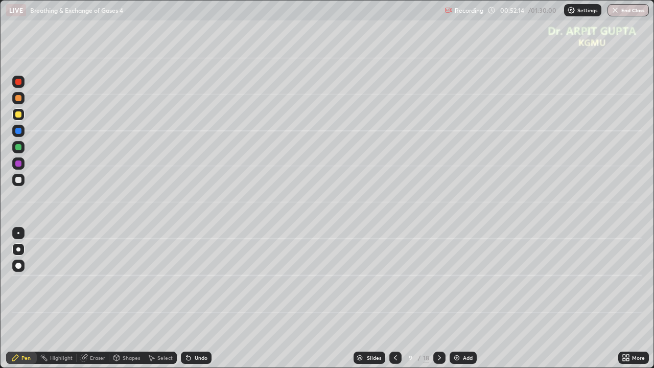
click at [190, 299] on div "Undo" at bounding box center [196, 358] width 31 height 12
click at [187, 299] on icon at bounding box center [187, 355] width 1 height 1
click at [187, 299] on icon at bounding box center [189, 358] width 4 height 4
click at [396, 299] on icon at bounding box center [396, 358] width 8 height 8
click at [440, 299] on icon at bounding box center [439, 357] width 3 height 5
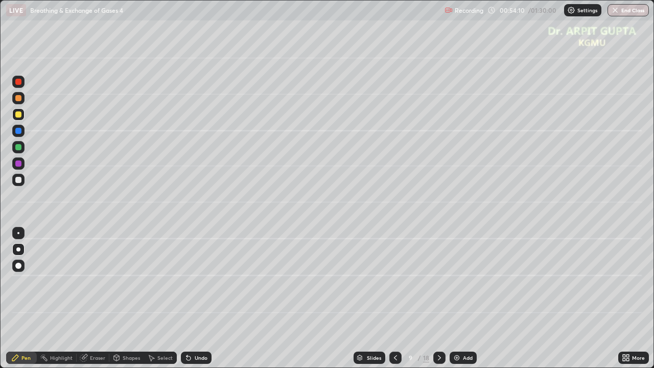
click at [441, 299] on icon at bounding box center [440, 358] width 8 height 8
click at [187, 299] on icon at bounding box center [189, 358] width 4 height 4
click at [196, 299] on div "Undo" at bounding box center [196, 358] width 31 height 12
click at [190, 299] on icon at bounding box center [189, 358] width 8 height 8
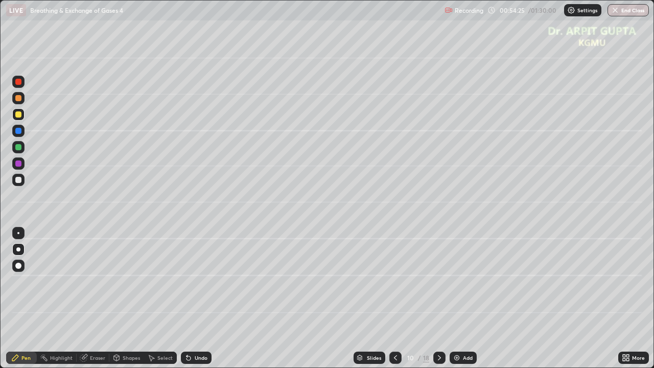
click at [190, 299] on icon at bounding box center [189, 358] width 8 height 8
click at [189, 299] on icon at bounding box center [189, 358] width 4 height 4
click at [188, 299] on icon at bounding box center [189, 358] width 4 height 4
click at [187, 299] on icon at bounding box center [189, 358] width 4 height 4
click at [189, 299] on icon at bounding box center [189, 358] width 4 height 4
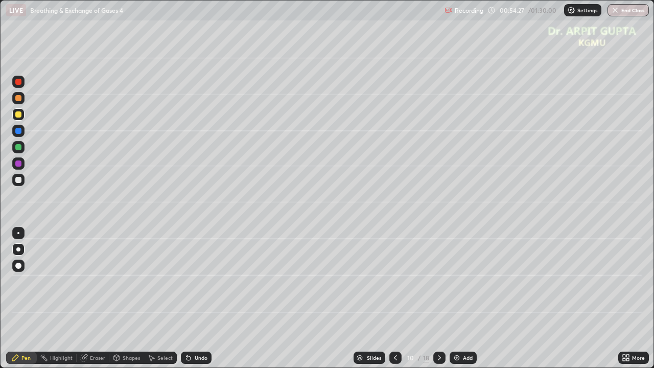
click at [188, 299] on div "Undo" at bounding box center [196, 358] width 31 height 12
click at [17, 147] on div at bounding box center [18, 147] width 6 height 6
click at [17, 163] on div at bounding box center [18, 164] width 6 height 6
click at [20, 100] on div at bounding box center [18, 98] width 6 height 6
click at [17, 150] on div at bounding box center [18, 147] width 6 height 6
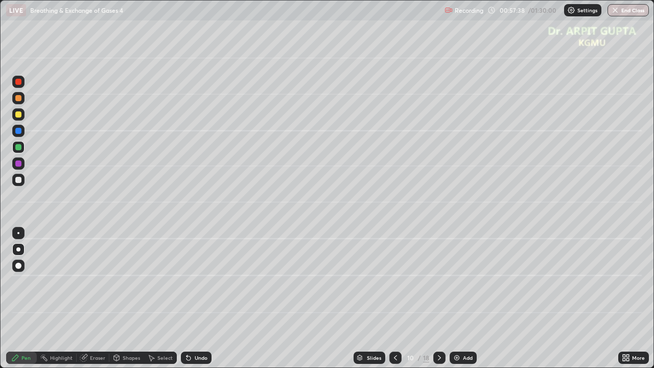
click at [18, 98] on div at bounding box center [18, 98] width 6 height 6
click at [18, 115] on div at bounding box center [18, 114] width 6 height 6
click at [20, 166] on div at bounding box center [18, 164] width 6 height 6
click at [19, 100] on div at bounding box center [18, 98] width 6 height 6
click at [127, 299] on div "Shapes" at bounding box center [131, 357] width 17 height 5
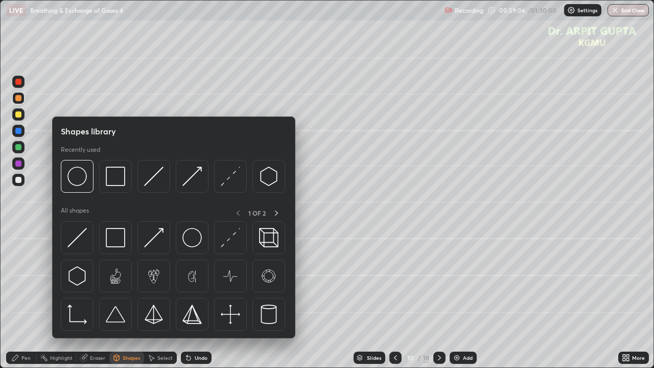
click at [96, 299] on div "Eraser" at bounding box center [93, 358] width 33 height 20
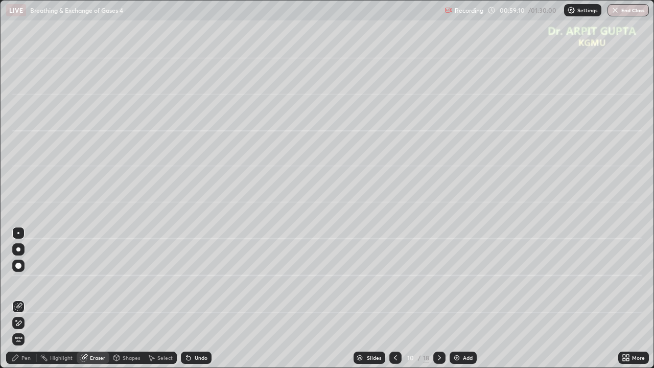
click at [32, 299] on div "Pen" at bounding box center [21, 358] width 31 height 12
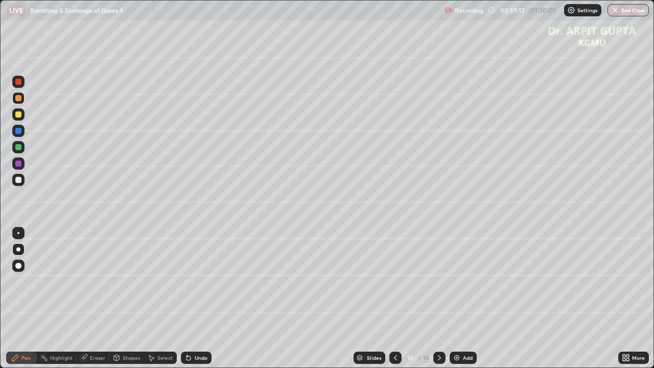
click at [191, 299] on icon at bounding box center [189, 358] width 8 height 8
click at [18, 146] on div at bounding box center [18, 147] width 6 height 6
click at [18, 135] on div at bounding box center [18, 131] width 12 height 12
click at [20, 134] on div at bounding box center [18, 131] width 12 height 12
click at [181, 299] on div "Undo" at bounding box center [196, 358] width 31 height 12
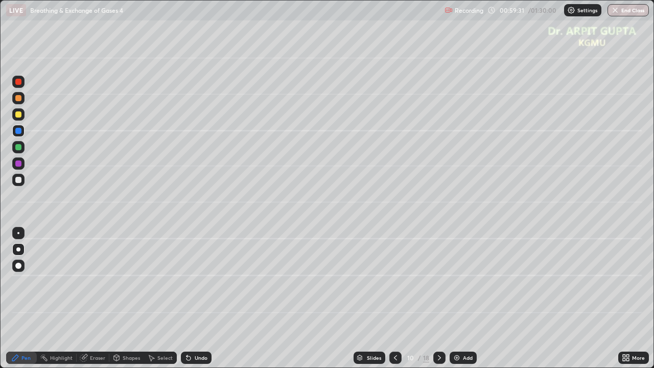
click at [187, 299] on icon at bounding box center [189, 358] width 4 height 4
click at [187, 299] on icon at bounding box center [187, 355] width 1 height 1
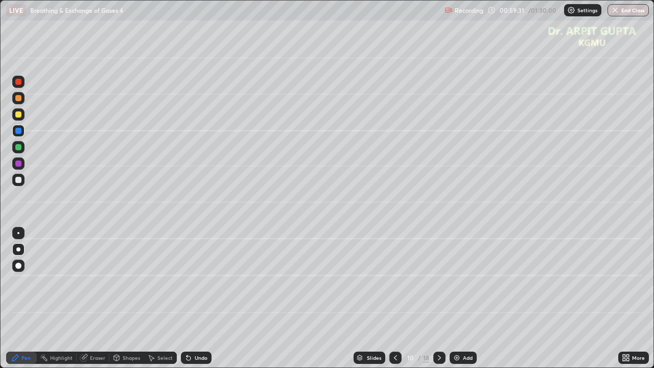
click at [187, 299] on icon at bounding box center [187, 355] width 1 height 1
click at [187, 299] on icon at bounding box center [189, 358] width 4 height 4
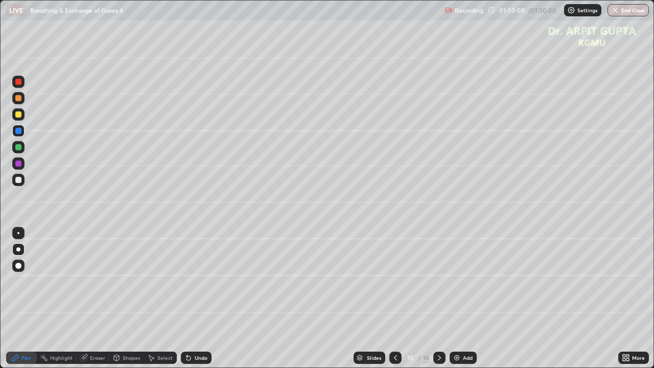
click at [19, 117] on div at bounding box center [18, 114] width 6 height 6
click at [19, 131] on div at bounding box center [18, 131] width 6 height 6
click at [187, 299] on icon at bounding box center [189, 358] width 4 height 4
click at [437, 299] on div at bounding box center [440, 358] width 12 height 12
click at [20, 179] on div at bounding box center [18, 180] width 6 height 6
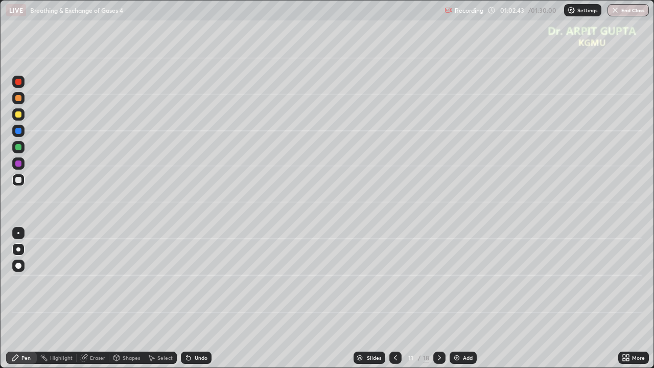
click at [395, 299] on icon at bounding box center [396, 358] width 8 height 8
click at [440, 299] on icon at bounding box center [440, 358] width 8 height 8
click at [193, 299] on div "Undo" at bounding box center [196, 358] width 31 height 12
click at [187, 299] on icon at bounding box center [189, 358] width 4 height 4
click at [197, 299] on div "Undo" at bounding box center [201, 357] width 13 height 5
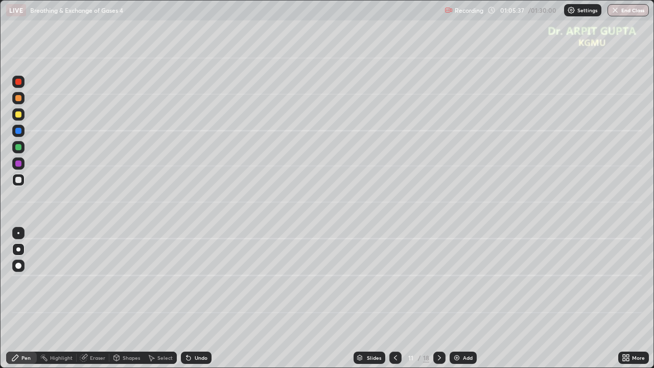
click at [195, 299] on div "Undo" at bounding box center [201, 357] width 13 height 5
click at [196, 299] on div "Undo" at bounding box center [201, 357] width 13 height 5
click at [197, 299] on div "Undo" at bounding box center [201, 357] width 13 height 5
click at [200, 299] on div "Undo" at bounding box center [201, 357] width 13 height 5
click at [199, 299] on div "Undo" at bounding box center [201, 357] width 13 height 5
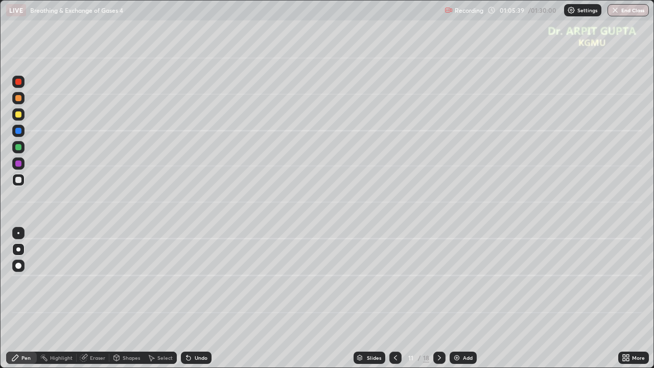
click at [197, 299] on div "Undo" at bounding box center [201, 357] width 13 height 5
click at [97, 299] on div "Eraser" at bounding box center [97, 357] width 15 height 5
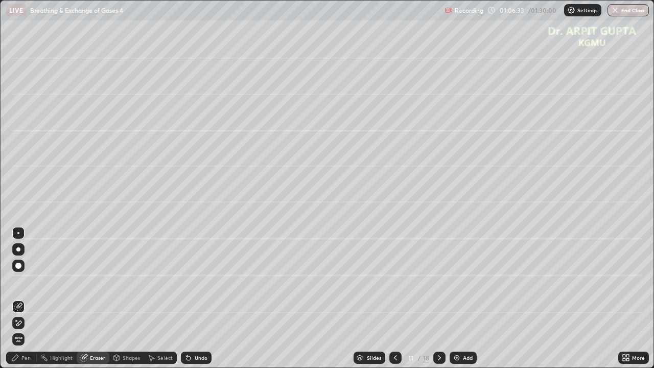
click at [25, 299] on div "Pen" at bounding box center [21, 358] width 31 height 12
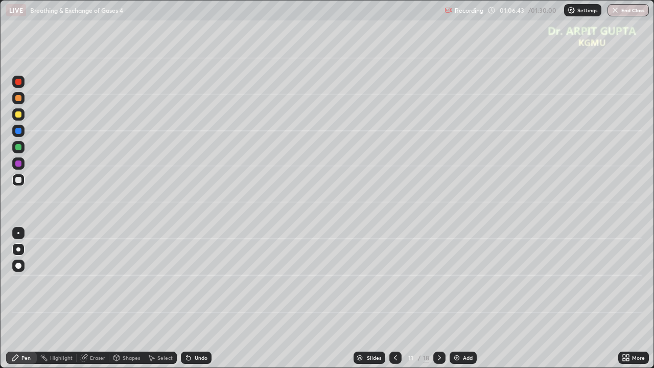
click at [18, 148] on div at bounding box center [18, 147] width 6 height 6
click at [17, 112] on div at bounding box center [18, 114] width 6 height 6
click at [187, 299] on icon at bounding box center [189, 358] width 4 height 4
click at [196, 299] on div "Undo" at bounding box center [201, 357] width 13 height 5
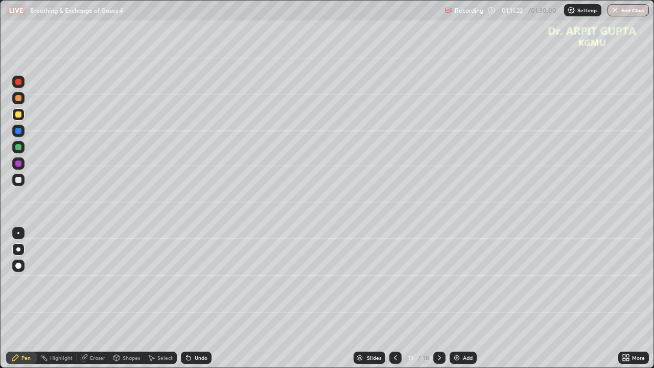
click at [437, 299] on icon at bounding box center [440, 358] width 8 height 8
click at [18, 101] on div at bounding box center [18, 98] width 12 height 12
click at [187, 299] on icon at bounding box center [189, 358] width 4 height 4
click at [20, 116] on div at bounding box center [18, 114] width 6 height 6
click at [20, 180] on div at bounding box center [18, 180] width 6 height 6
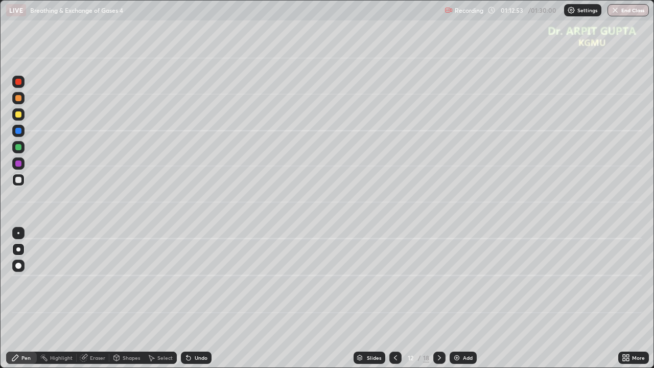
click at [133, 299] on div "Shapes" at bounding box center [131, 357] width 17 height 5
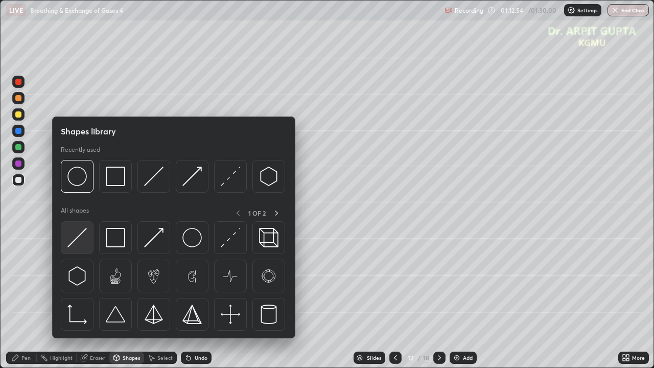
click at [81, 239] on img at bounding box center [76, 237] width 19 height 19
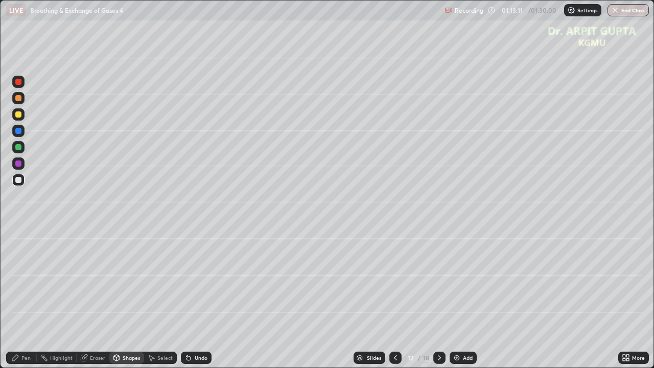
click at [19, 148] on div at bounding box center [18, 147] width 6 height 6
click at [32, 299] on div "Pen" at bounding box center [21, 358] width 31 height 12
click at [187, 299] on icon at bounding box center [187, 355] width 1 height 1
click at [202, 299] on div "Undo" at bounding box center [201, 357] width 13 height 5
click at [17, 116] on div at bounding box center [18, 114] width 6 height 6
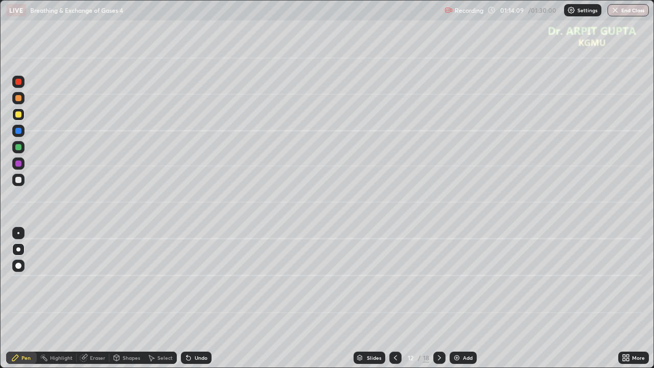
click at [187, 299] on icon at bounding box center [189, 358] width 4 height 4
click at [181, 299] on div "Undo" at bounding box center [196, 358] width 31 height 12
click at [109, 299] on div at bounding box center [109, 358] width 1 height 8
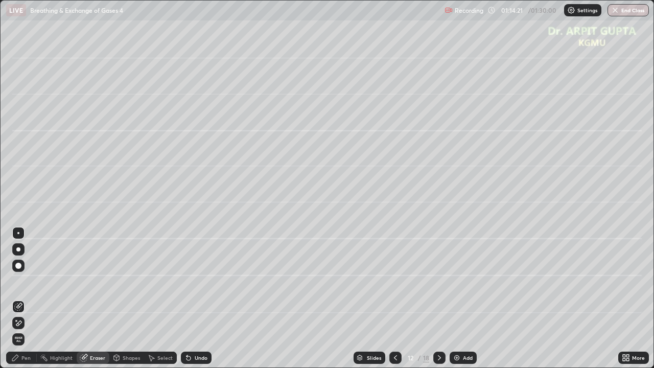
click at [35, 299] on div "Pen" at bounding box center [21, 358] width 31 height 12
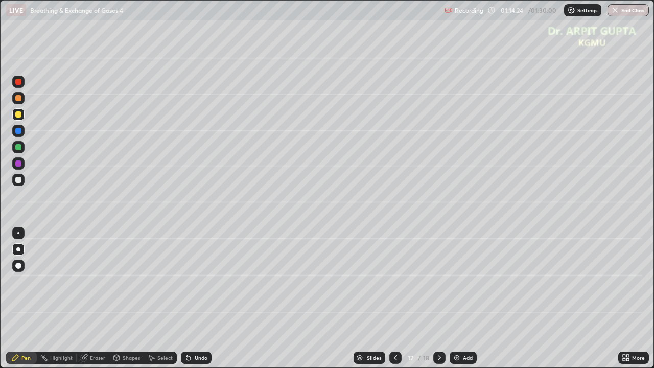
click at [203, 299] on div "Undo" at bounding box center [201, 357] width 13 height 5
click at [195, 299] on div "Undo" at bounding box center [201, 357] width 13 height 5
click at [187, 299] on icon at bounding box center [187, 355] width 1 height 1
click at [187, 299] on icon at bounding box center [189, 358] width 4 height 4
click at [15, 180] on div at bounding box center [18, 180] width 6 height 6
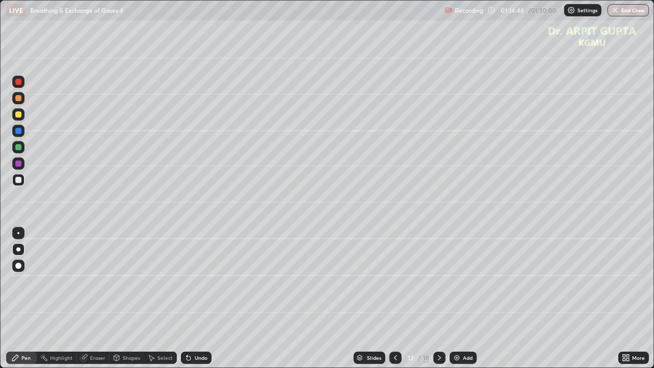
click at [18, 99] on div at bounding box center [18, 98] width 6 height 6
click at [121, 299] on div "Shapes" at bounding box center [126, 358] width 35 height 12
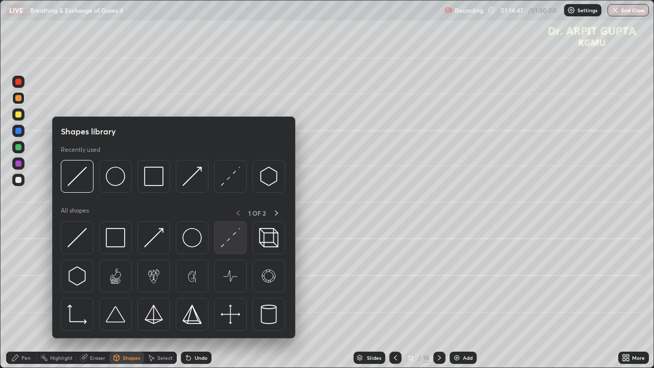
click at [228, 239] on img at bounding box center [230, 237] width 19 height 19
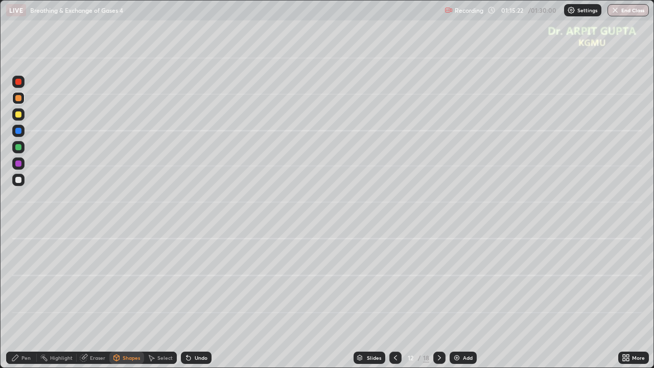
click at [192, 299] on div "Undo" at bounding box center [196, 358] width 31 height 12
click at [197, 299] on div "Undo" at bounding box center [201, 357] width 13 height 5
click at [199, 299] on div "Undo" at bounding box center [201, 357] width 13 height 5
click at [22, 183] on div at bounding box center [18, 180] width 12 height 12
click at [17, 115] on div at bounding box center [18, 114] width 6 height 6
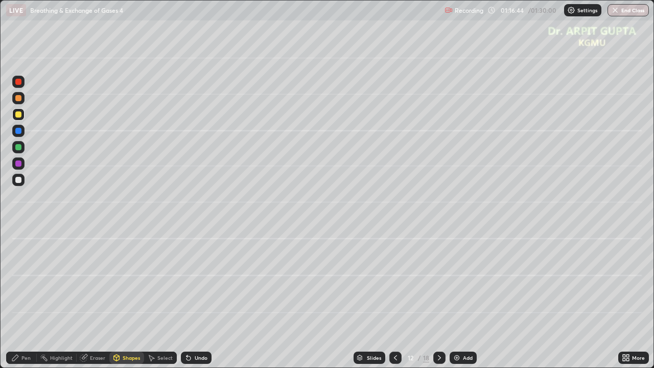
click at [17, 180] on div at bounding box center [18, 180] width 6 height 6
click at [205, 299] on div "Undo" at bounding box center [201, 357] width 13 height 5
click at [32, 299] on div "Pen" at bounding box center [21, 358] width 31 height 12
click at [24, 115] on div at bounding box center [18, 114] width 12 height 12
click at [187, 299] on icon at bounding box center [189, 358] width 4 height 4
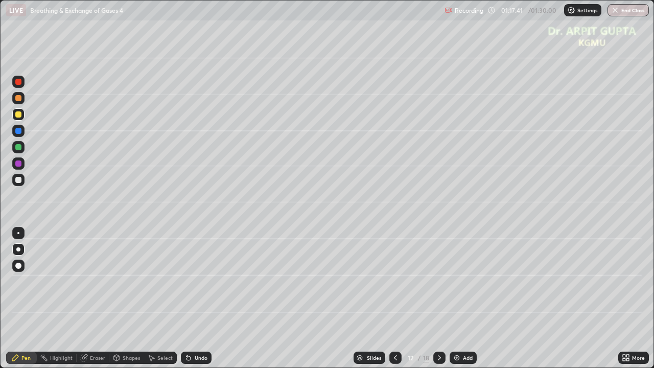
click at [187, 299] on icon at bounding box center [189, 358] width 4 height 4
click at [19, 179] on div at bounding box center [18, 180] width 6 height 6
click at [394, 299] on icon at bounding box center [396, 358] width 8 height 8
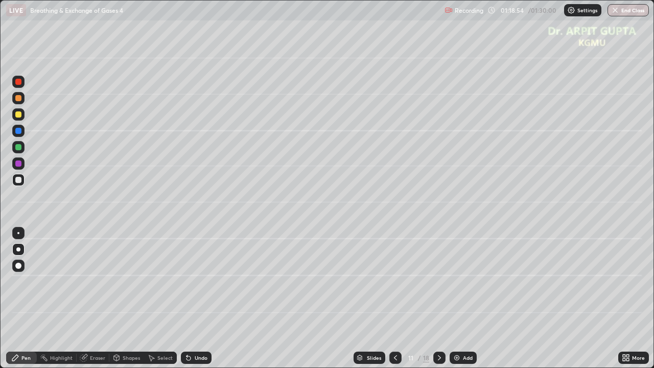
click at [395, 299] on icon at bounding box center [396, 358] width 8 height 8
click at [439, 299] on icon at bounding box center [440, 358] width 8 height 8
click at [441, 299] on div at bounding box center [440, 358] width 12 height 20
click at [443, 299] on div at bounding box center [440, 358] width 12 height 20
click at [187, 299] on icon at bounding box center [187, 355] width 1 height 1
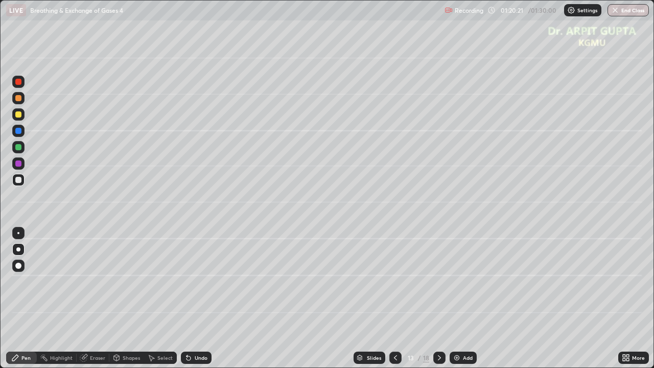
click at [19, 147] on div at bounding box center [18, 147] width 6 height 6
click at [196, 299] on div "Undo" at bounding box center [201, 357] width 13 height 5
click at [199, 299] on div "Undo" at bounding box center [201, 357] width 13 height 5
click at [197, 299] on div "Undo" at bounding box center [201, 357] width 13 height 5
click at [17, 165] on div at bounding box center [18, 164] width 6 height 6
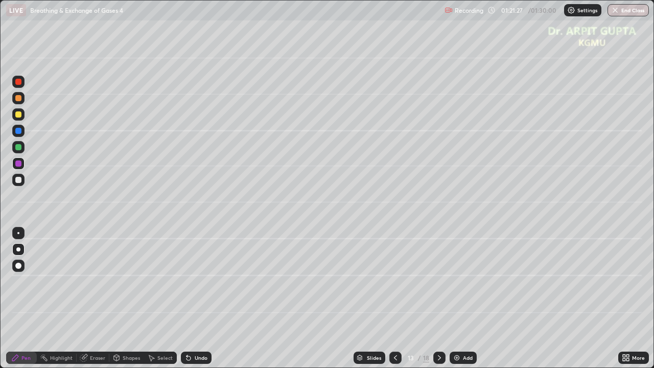
click at [196, 299] on div "Undo" at bounding box center [201, 357] width 13 height 5
click at [195, 299] on div "Undo" at bounding box center [201, 357] width 13 height 5
click at [21, 150] on div at bounding box center [18, 147] width 12 height 12
click at [393, 299] on icon at bounding box center [396, 358] width 8 height 8
click at [191, 299] on div "Undo" at bounding box center [196, 358] width 31 height 12
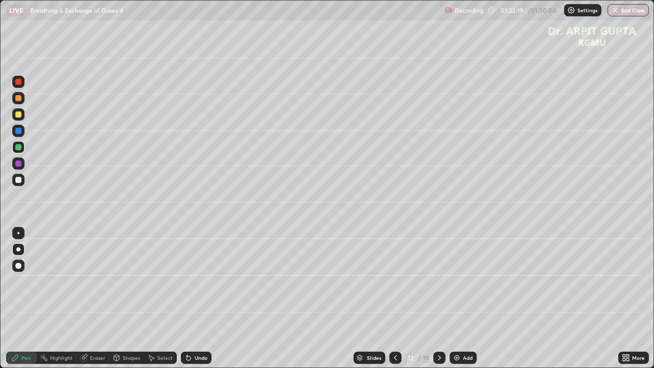
click at [192, 299] on div "Undo" at bounding box center [196, 358] width 31 height 12
click at [196, 299] on div "Undo" at bounding box center [194, 358] width 35 height 20
click at [201, 299] on div "Undo" at bounding box center [194, 358] width 35 height 20
click at [20, 117] on div at bounding box center [18, 114] width 6 height 6
click at [17, 164] on div at bounding box center [18, 164] width 6 height 6
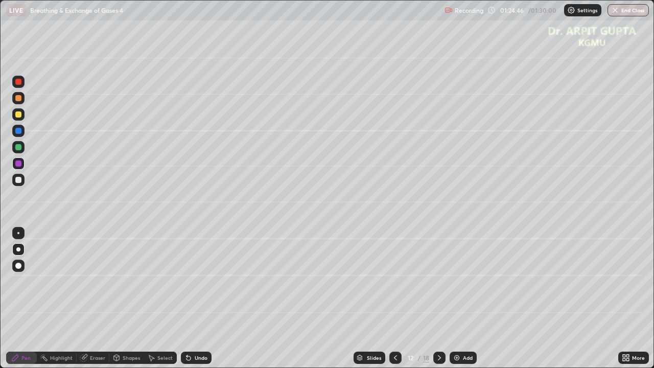
click at [438, 299] on icon at bounding box center [440, 358] width 8 height 8
click at [395, 299] on icon at bounding box center [396, 358] width 8 height 8
click at [441, 299] on icon at bounding box center [440, 358] width 8 height 8
click at [439, 299] on icon at bounding box center [440, 358] width 8 height 8
click at [20, 116] on div at bounding box center [18, 114] width 6 height 6
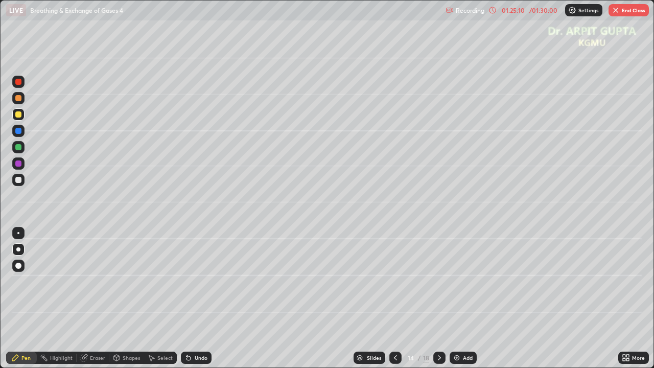
click at [187, 299] on icon at bounding box center [189, 358] width 4 height 4
click at [393, 299] on icon at bounding box center [396, 358] width 8 height 8
click at [396, 299] on icon at bounding box center [396, 358] width 8 height 8
click at [207, 299] on div "Undo" at bounding box center [196, 358] width 31 height 12
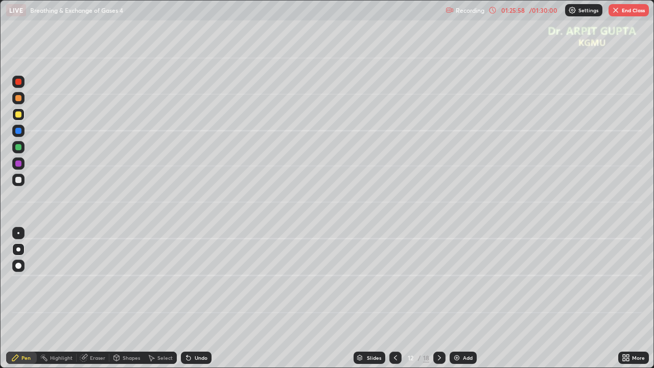
click at [201, 299] on div "Undo" at bounding box center [201, 357] width 13 height 5
click at [197, 299] on div "Undo" at bounding box center [196, 358] width 31 height 12
click at [196, 299] on div "Undo" at bounding box center [201, 357] width 13 height 5
click at [199, 299] on div "Undo" at bounding box center [201, 357] width 13 height 5
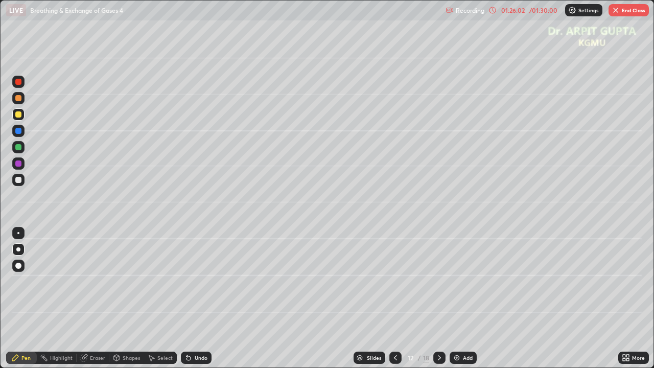
click at [439, 299] on icon at bounding box center [440, 358] width 8 height 8
click at [443, 299] on div at bounding box center [440, 358] width 12 height 12
click at [18, 148] on div at bounding box center [18, 147] width 6 height 6
click at [194, 299] on div "Undo" at bounding box center [196, 358] width 31 height 12
click at [195, 299] on div "Undo" at bounding box center [194, 358] width 35 height 20
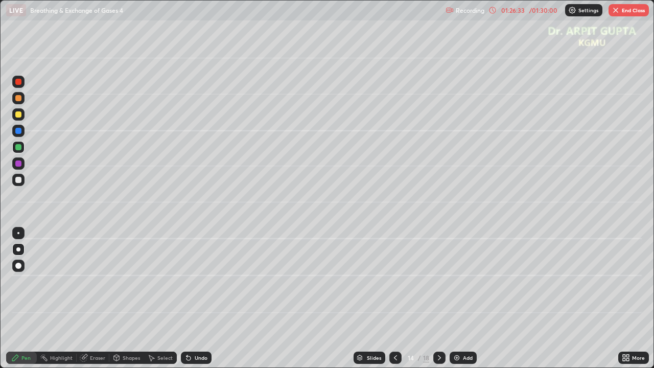
click at [19, 180] on div at bounding box center [18, 180] width 6 height 6
click at [195, 299] on div "Undo" at bounding box center [201, 357] width 13 height 5
click at [187, 299] on icon at bounding box center [189, 358] width 4 height 4
click at [17, 116] on div at bounding box center [18, 114] width 6 height 6
click at [19, 148] on div at bounding box center [18, 147] width 6 height 6
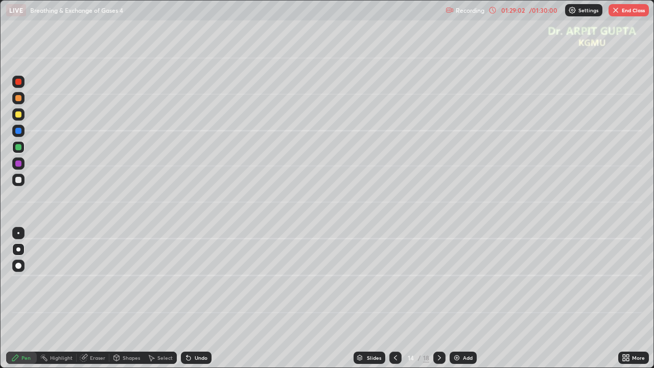
click at [20, 118] on div at bounding box center [18, 114] width 12 height 12
click at [18, 149] on div at bounding box center [18, 147] width 6 height 6
click at [198, 299] on div "Undo" at bounding box center [201, 357] width 13 height 5
click at [20, 180] on div at bounding box center [18, 180] width 6 height 6
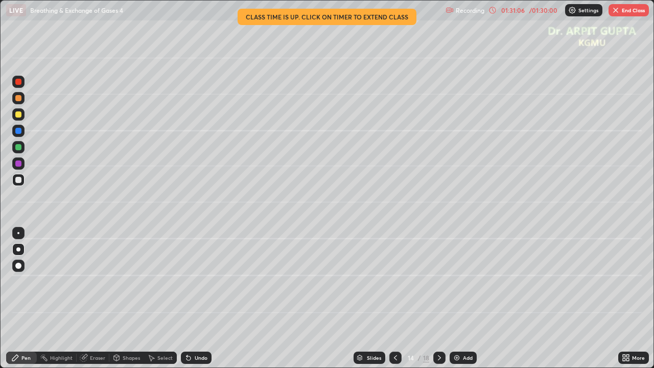
click at [628, 11] on button "End Class" at bounding box center [629, 10] width 40 height 12
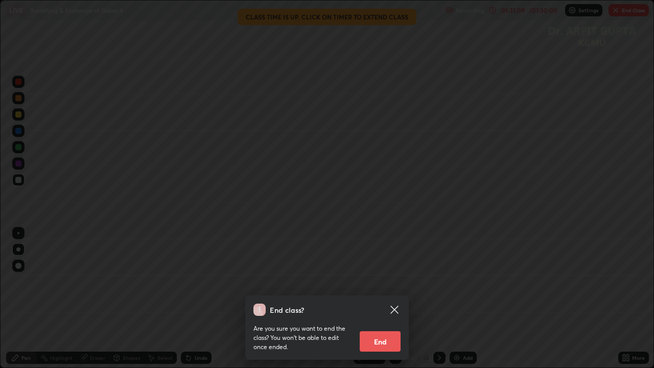
click at [396, 299] on icon at bounding box center [395, 310] width 8 height 8
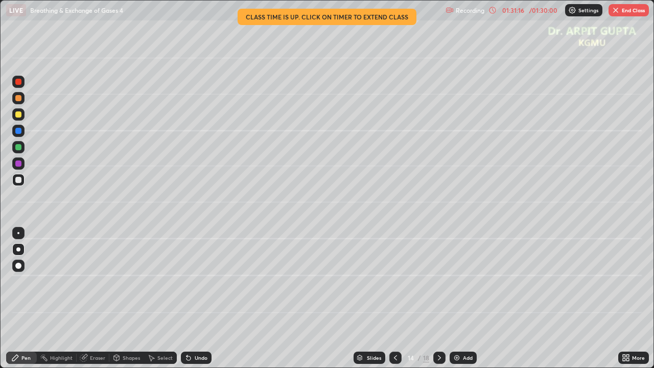
click at [619, 11] on img "button" at bounding box center [616, 10] width 8 height 8
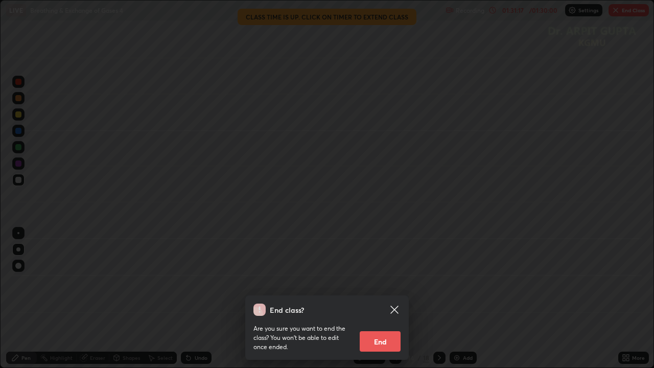
click at [390, 299] on button "End" at bounding box center [380, 341] width 41 height 20
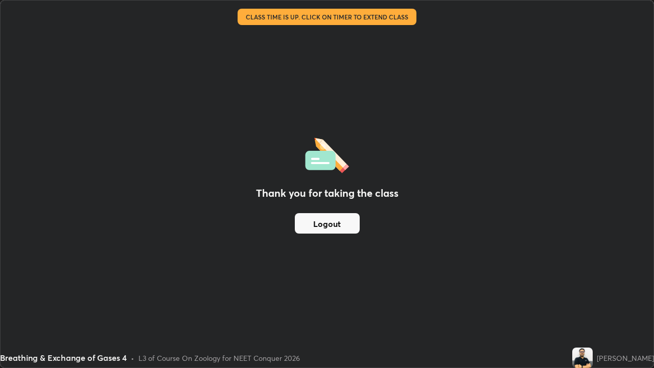
click at [336, 225] on button "Logout" at bounding box center [327, 223] width 65 height 20
